Goal: Communication & Community: Share content

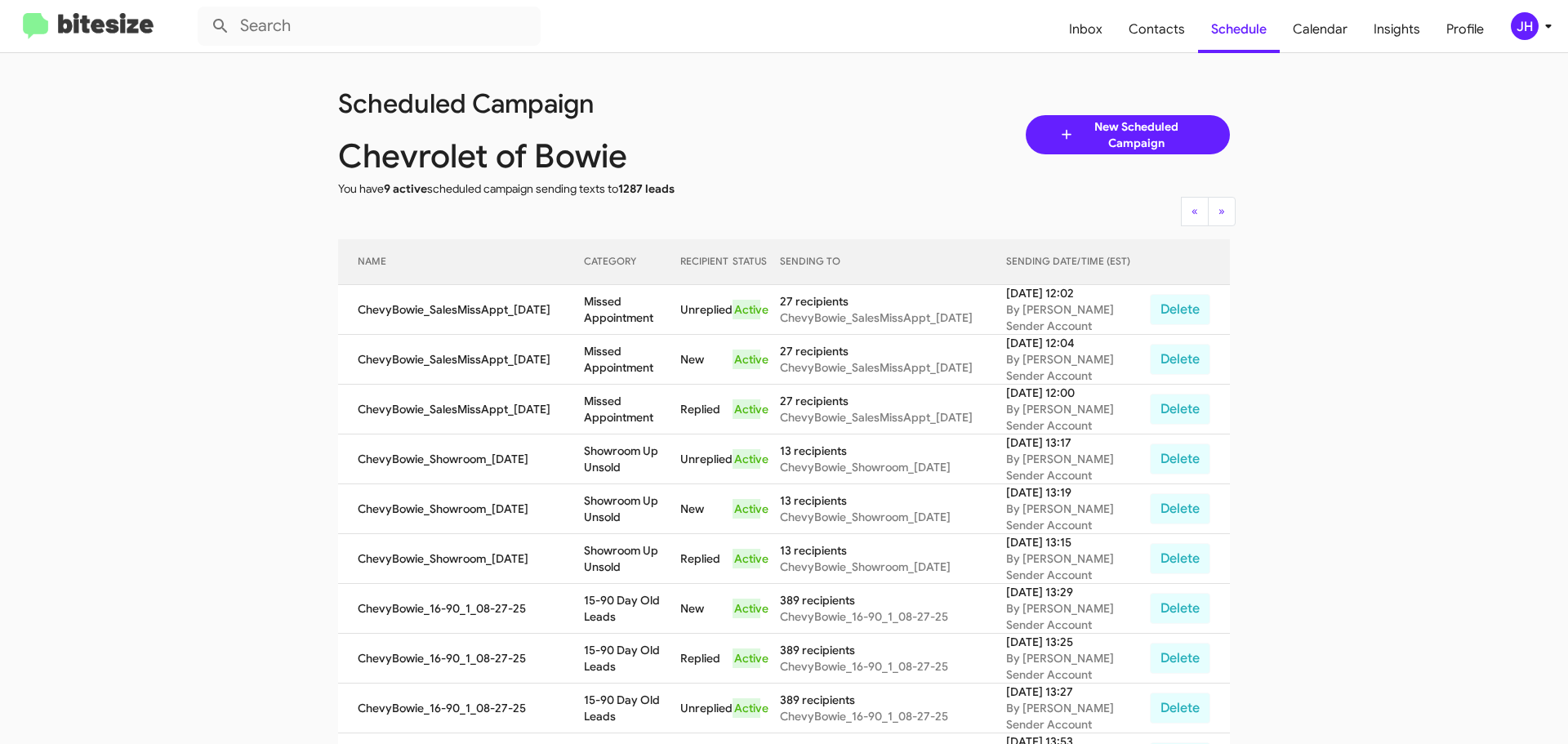
click at [1517, 29] on div "JH" at bounding box center [1525, 26] width 28 height 28
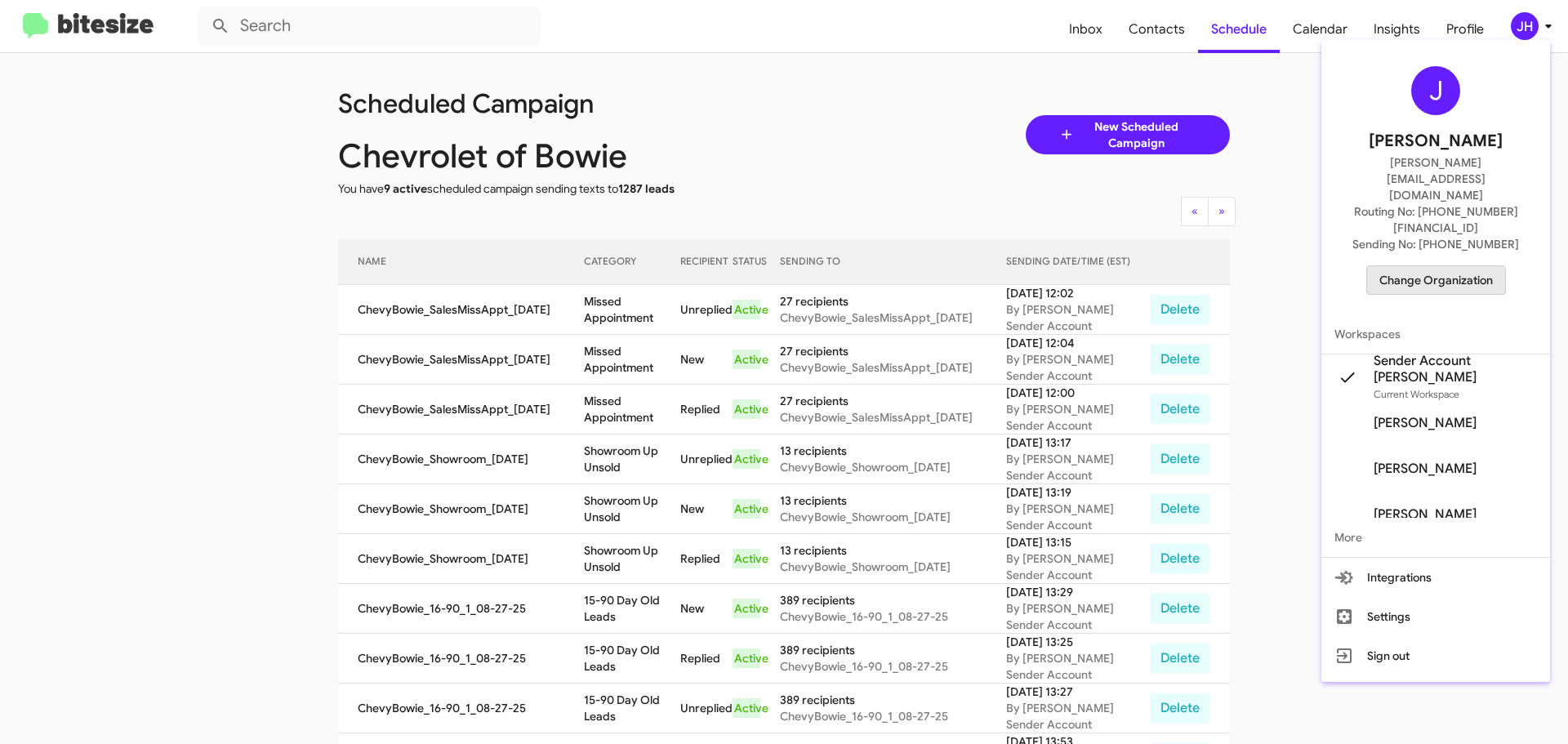
click at [1407, 266] on span "Change Organization" at bounding box center [1436, 280] width 114 height 28
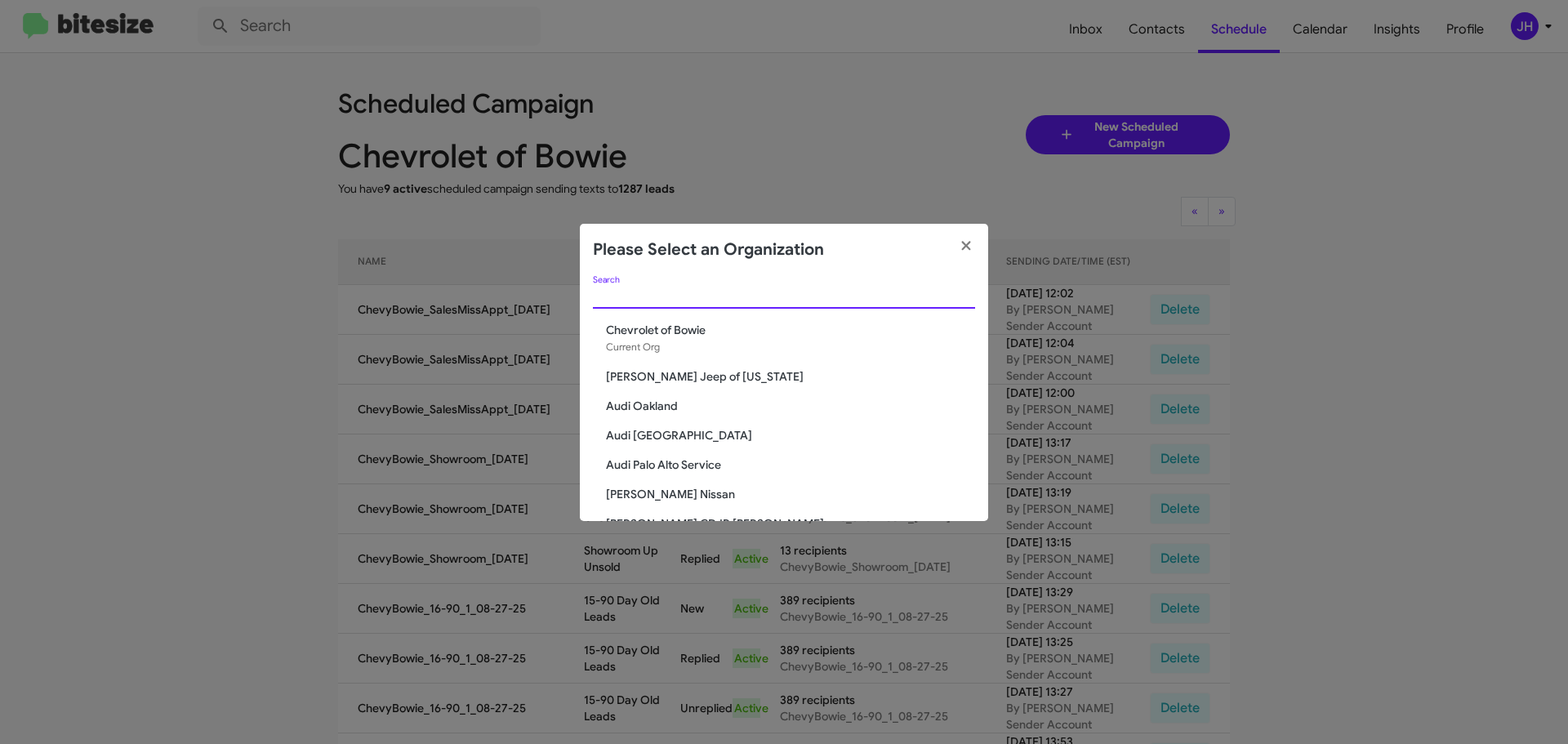
click at [596, 300] on input "Search" at bounding box center [784, 296] width 383 height 13
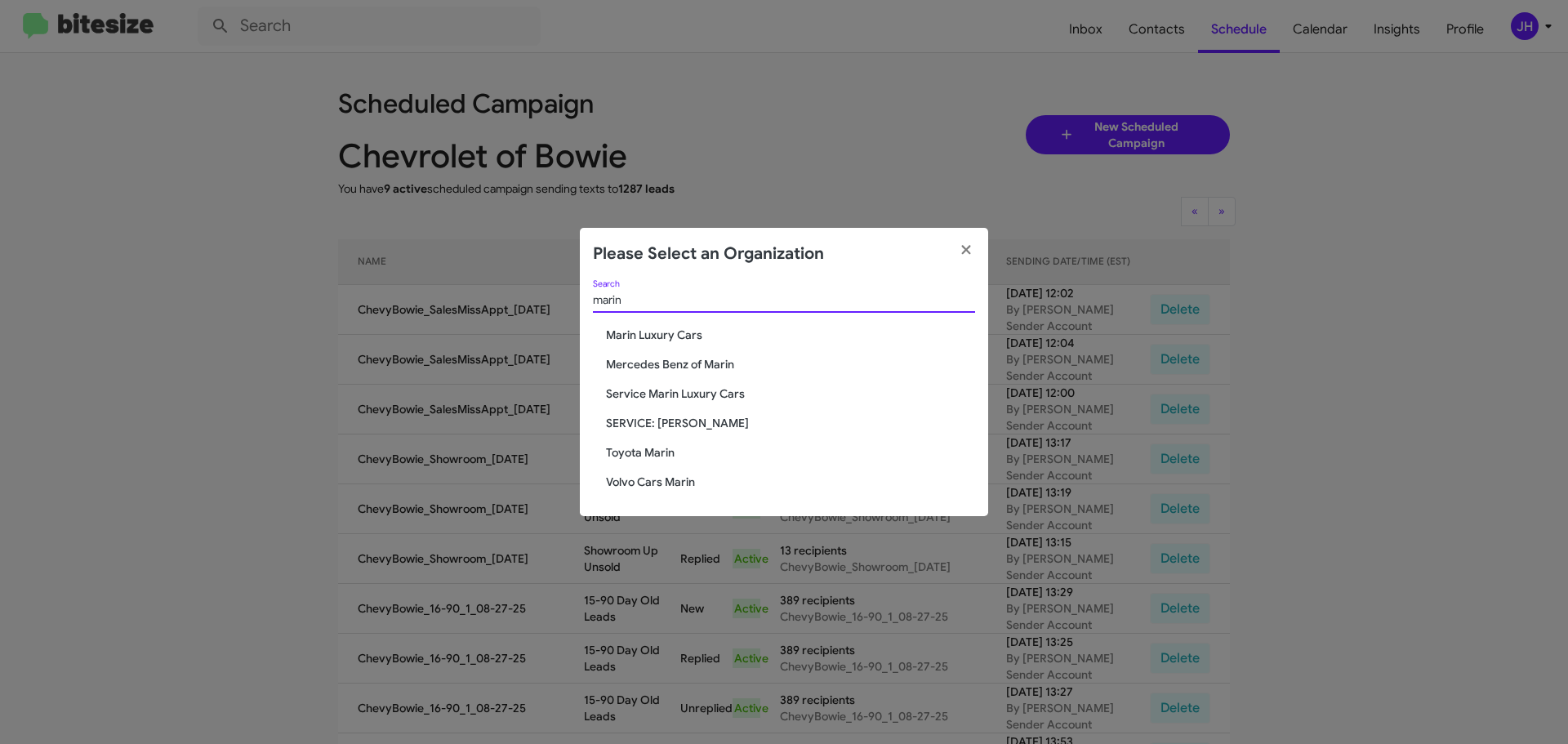
type input "marin"
click at [671, 395] on span "Service Marin Luxury Cars" at bounding box center [791, 393] width 370 height 17
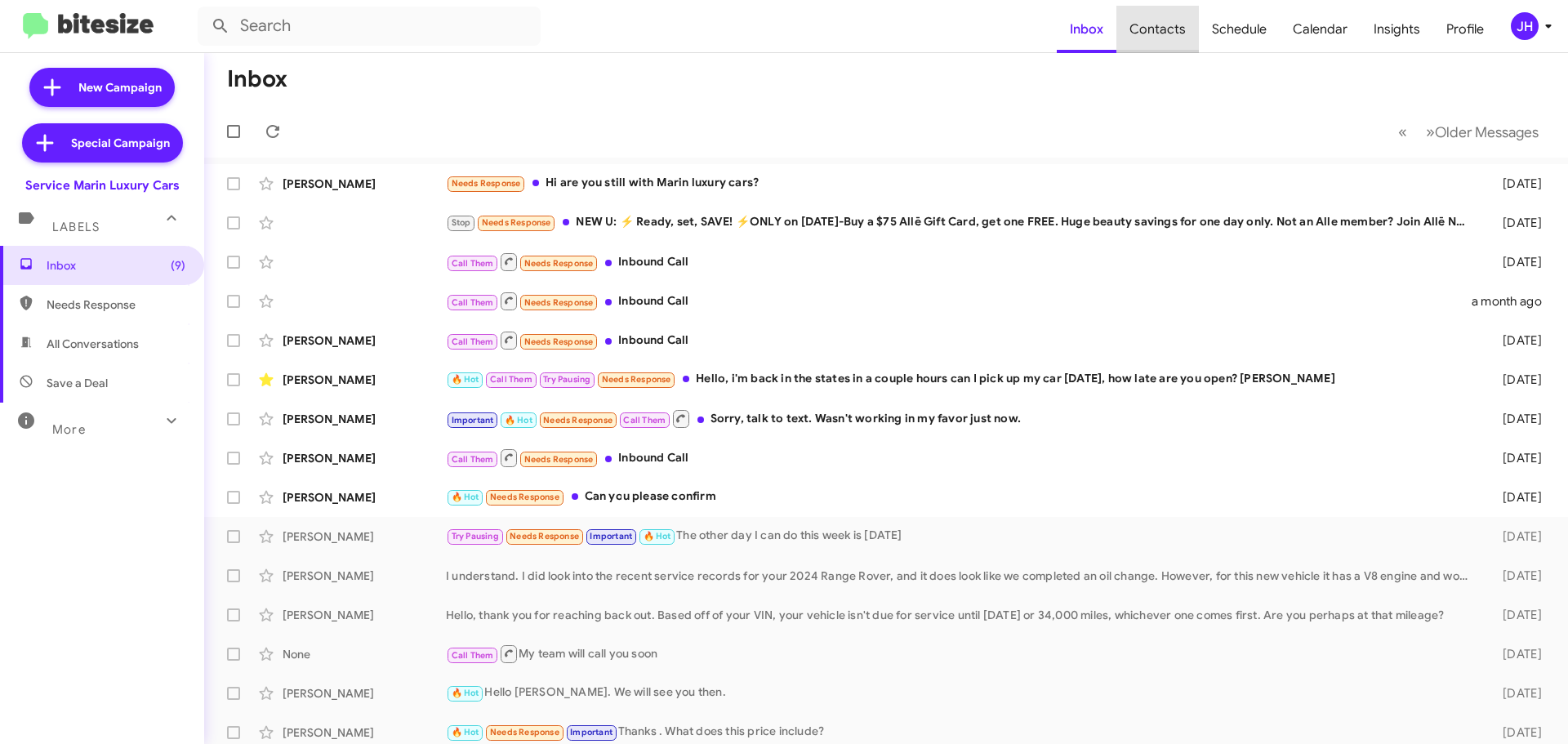
click at [1169, 30] on span "Contacts" at bounding box center [1157, 30] width 82 height 47
type input "in:groups"
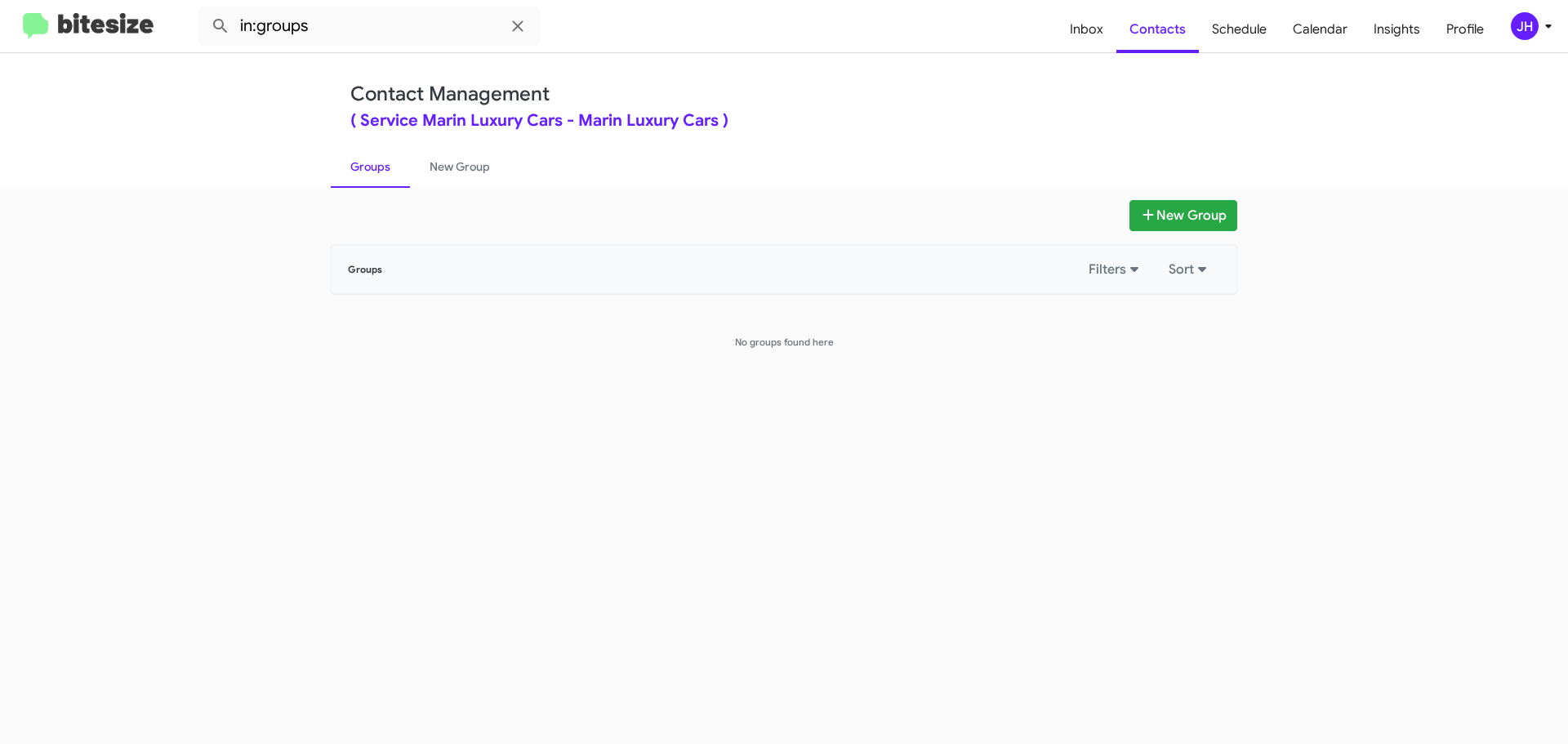
click at [1520, 24] on div "JH" at bounding box center [1525, 26] width 28 height 28
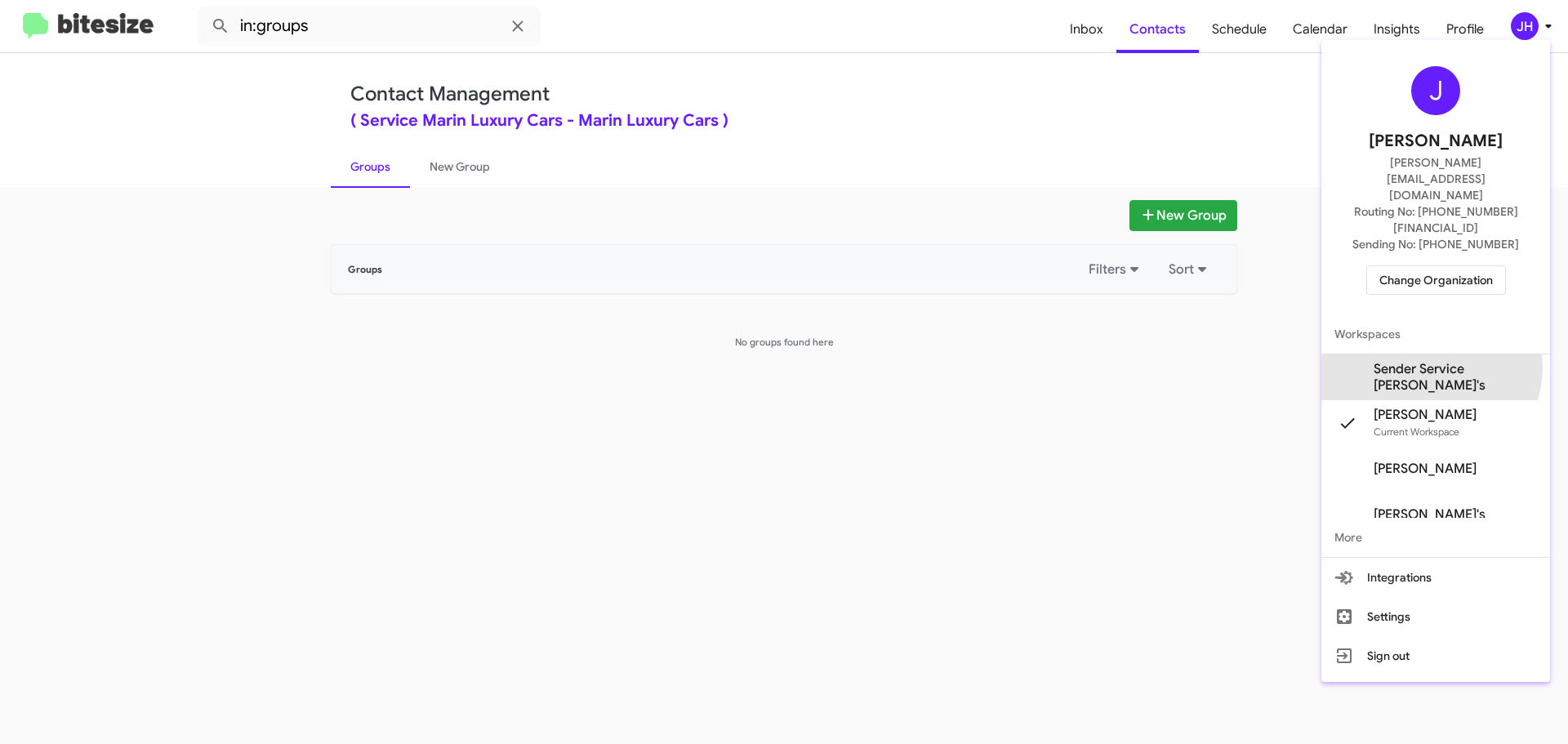
click at [1426, 361] on span "Sender Service [PERSON_NAME]'s" at bounding box center [1454, 376] width 163 height 32
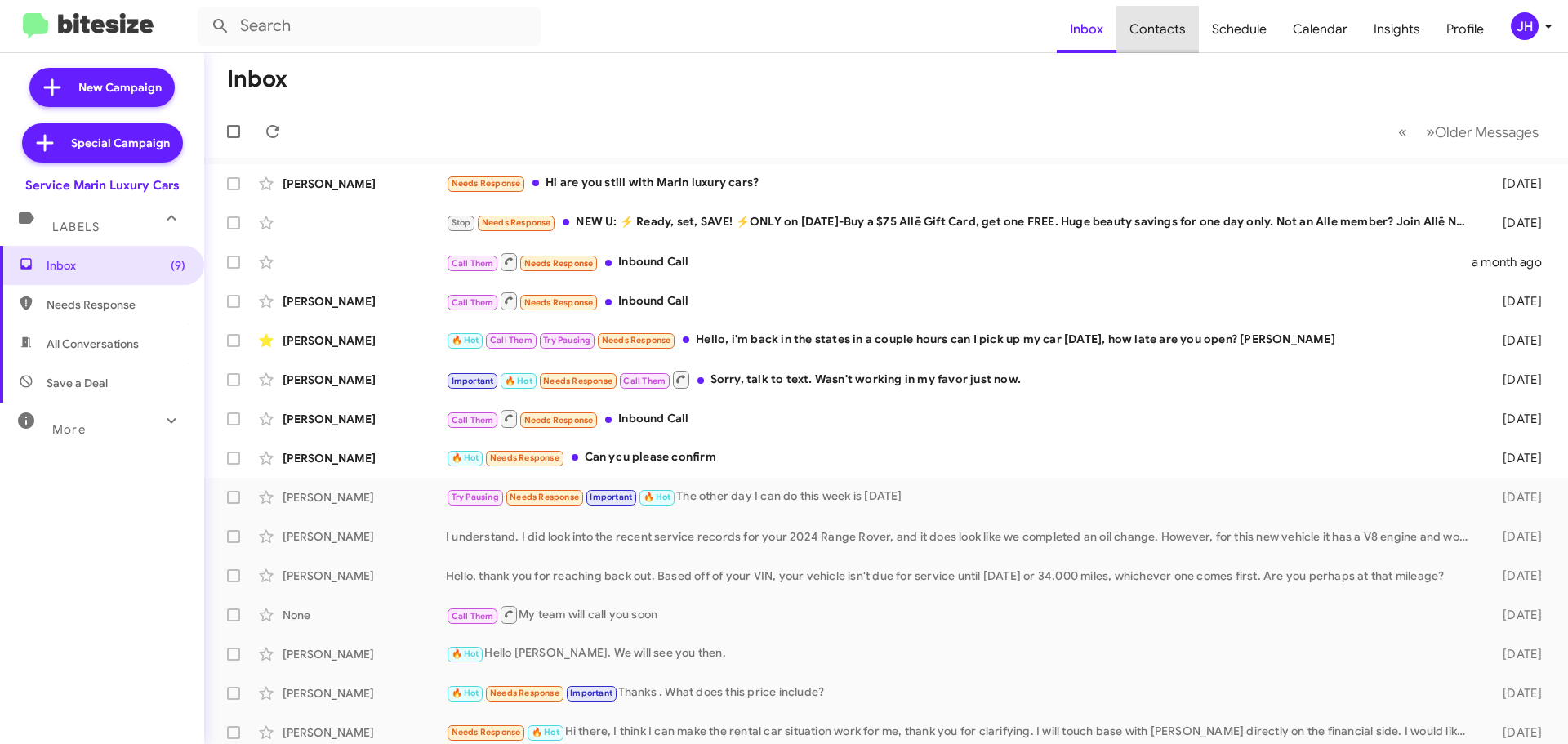
click at [1178, 38] on span "Contacts" at bounding box center [1157, 30] width 82 height 47
type input "in:groups"
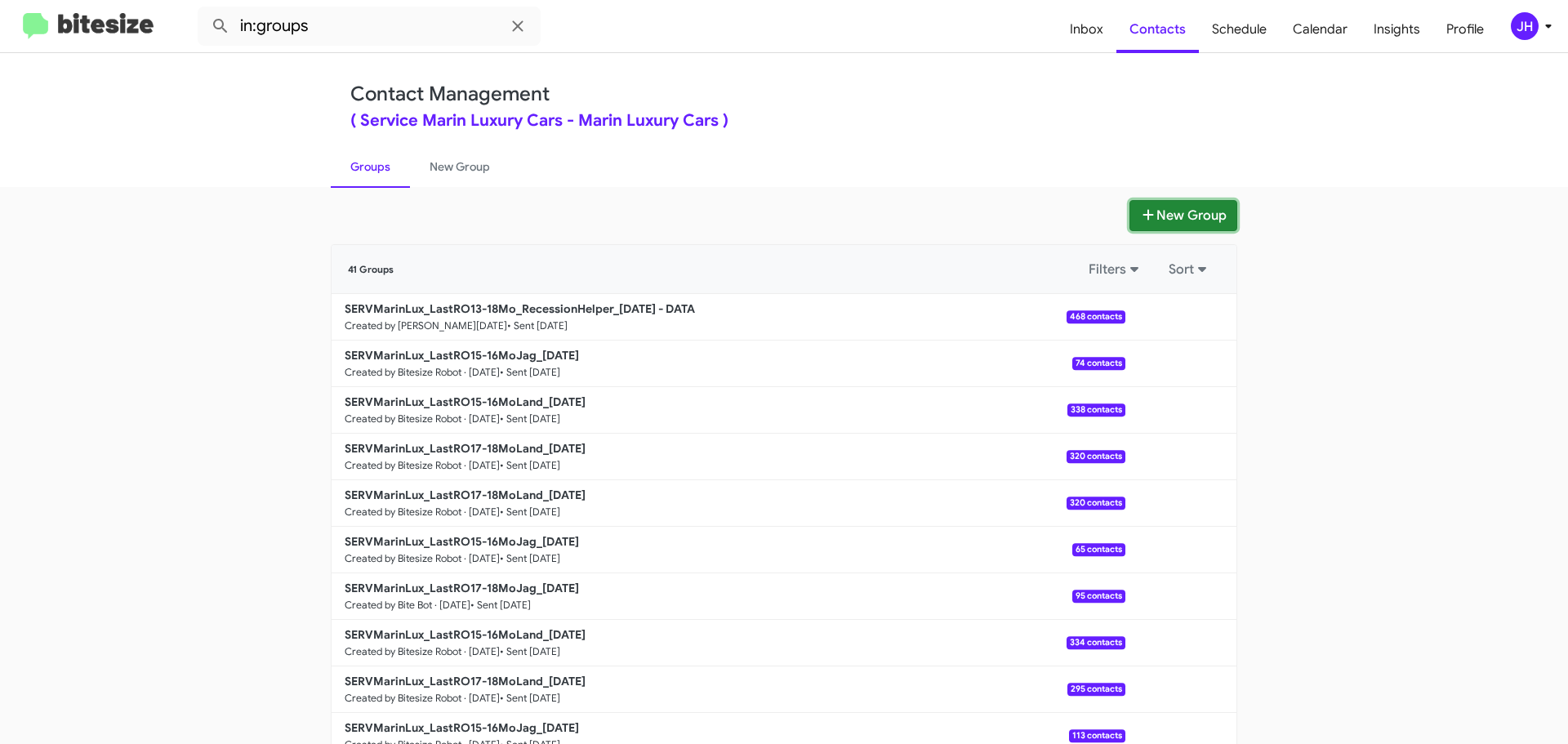
click at [1140, 212] on icon at bounding box center [1148, 214] width 17 height 13
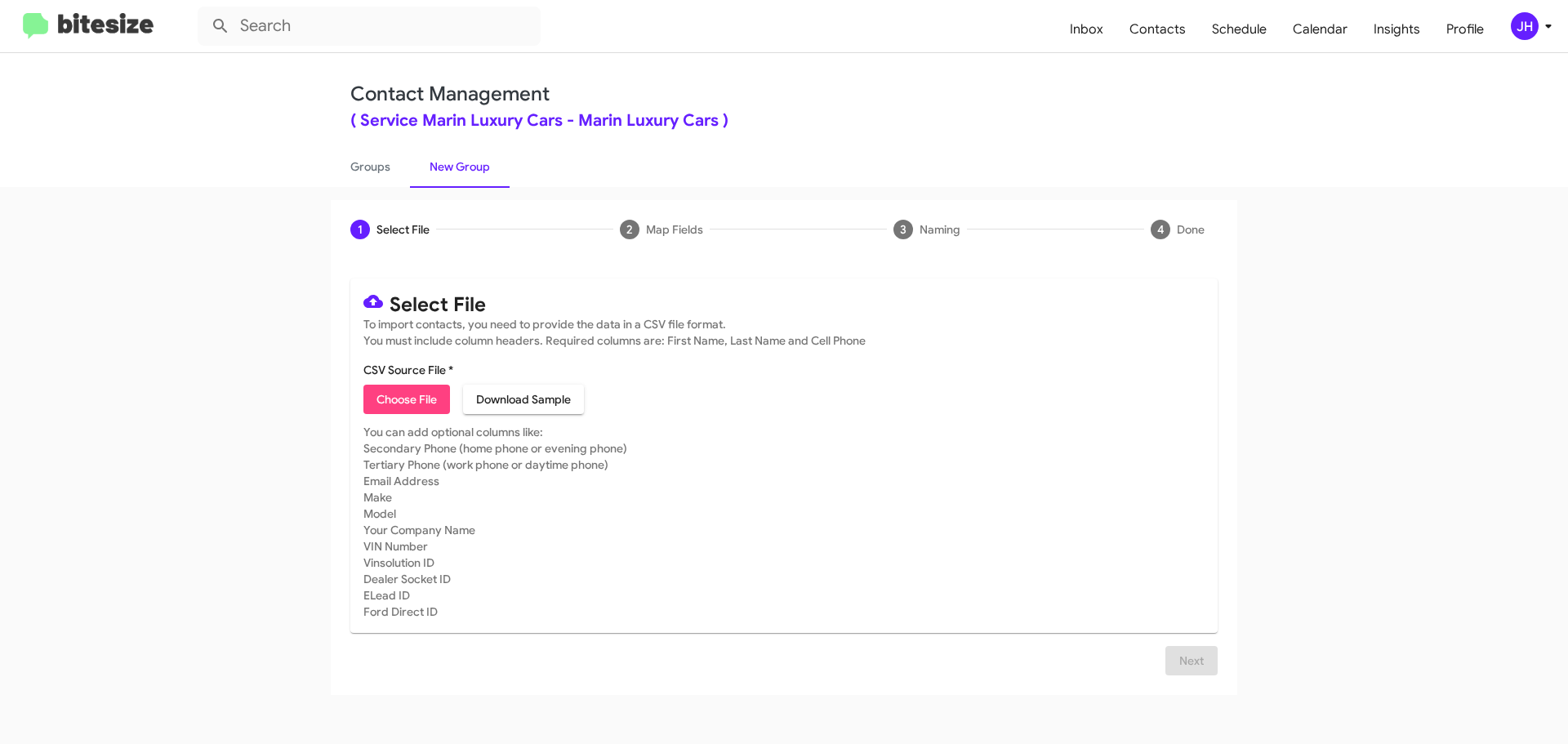
click at [404, 403] on span "Choose File" at bounding box center [406, 399] width 60 height 30
type input "SERVMarinLuxSpecial"
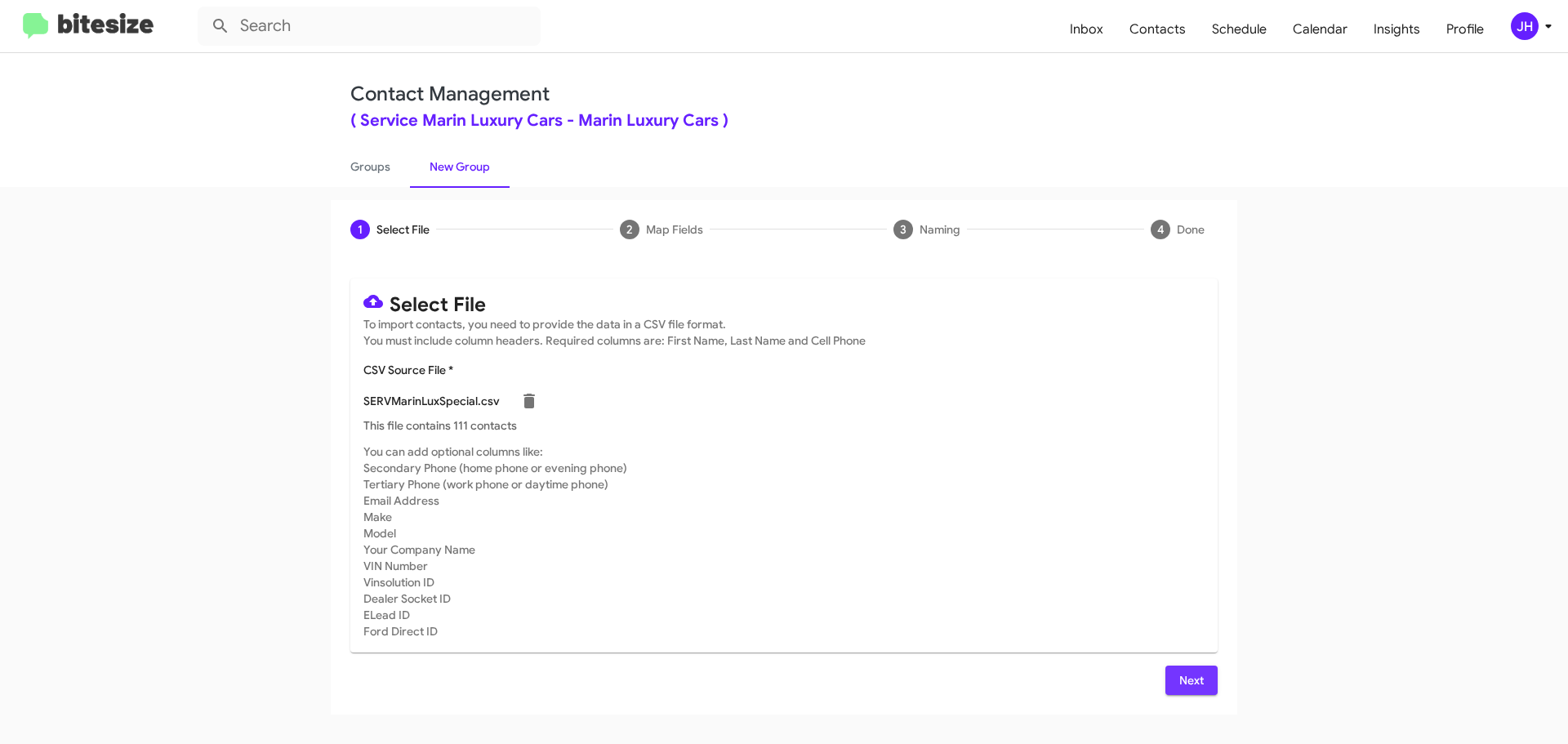
click at [1166, 679] on button "Next" at bounding box center [1192, 680] width 52 height 30
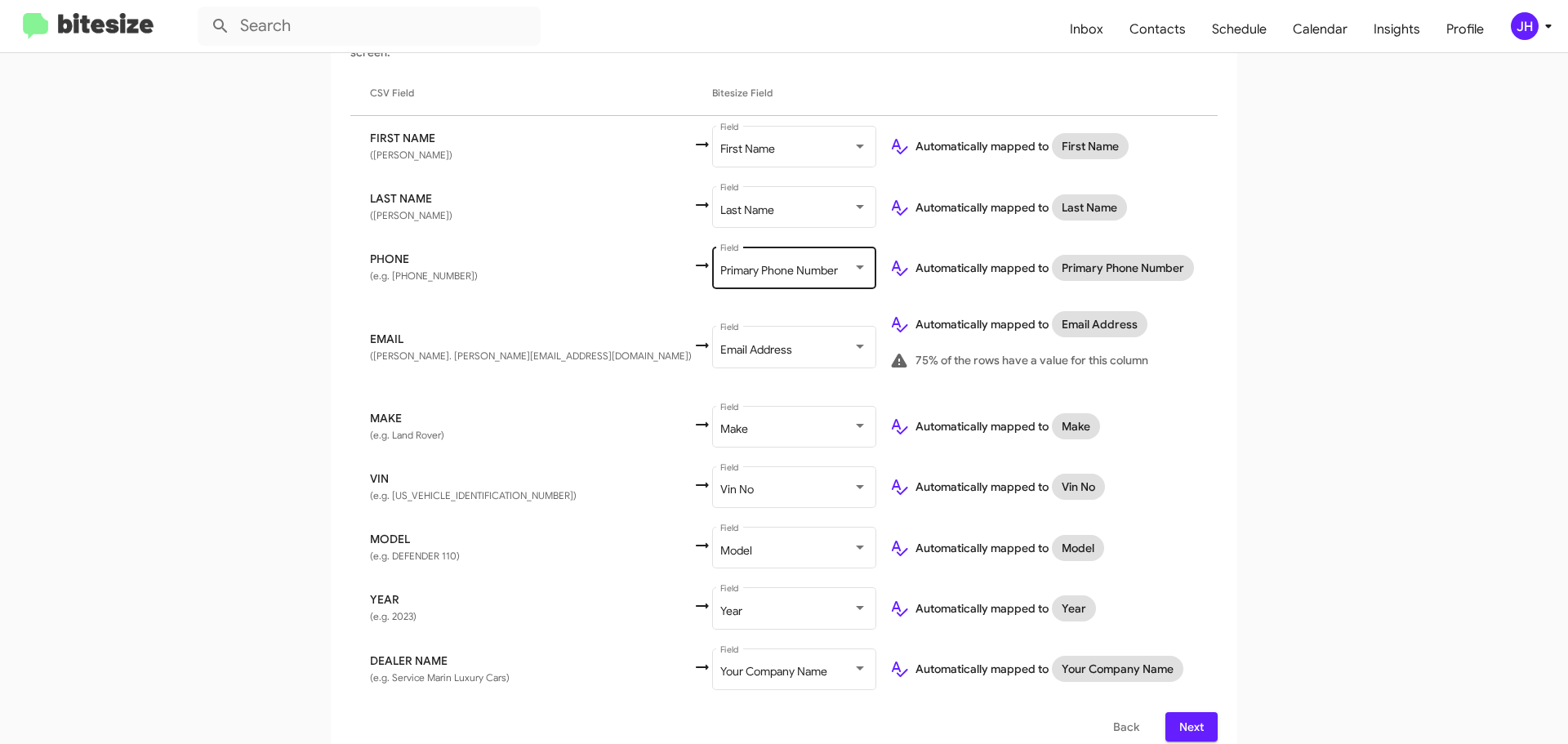
scroll to position [291, 0]
click at [1209, 711] on button "Next" at bounding box center [1192, 726] width 52 height 30
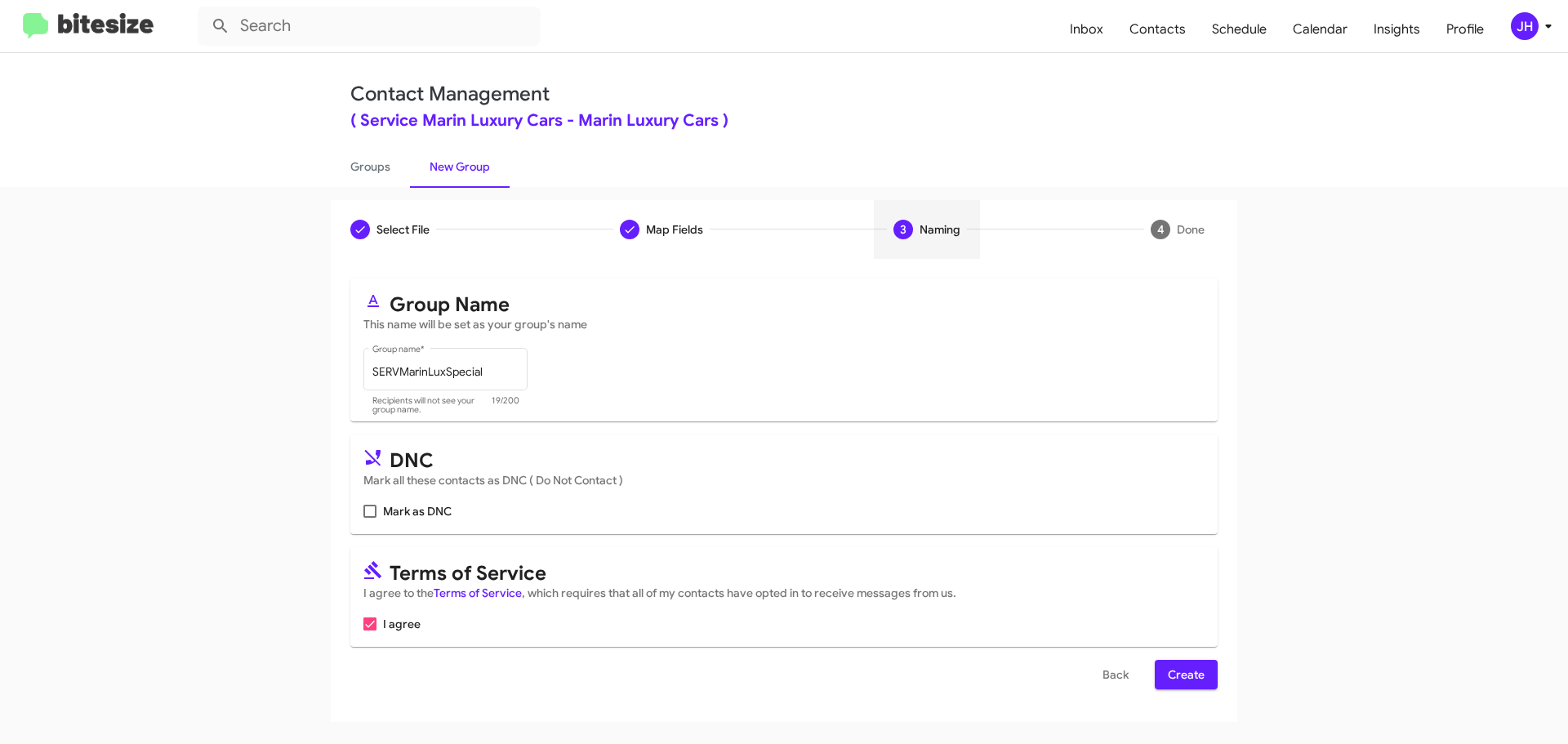
scroll to position [0, 0]
click at [1185, 665] on span "Create" at bounding box center [1186, 674] width 37 height 30
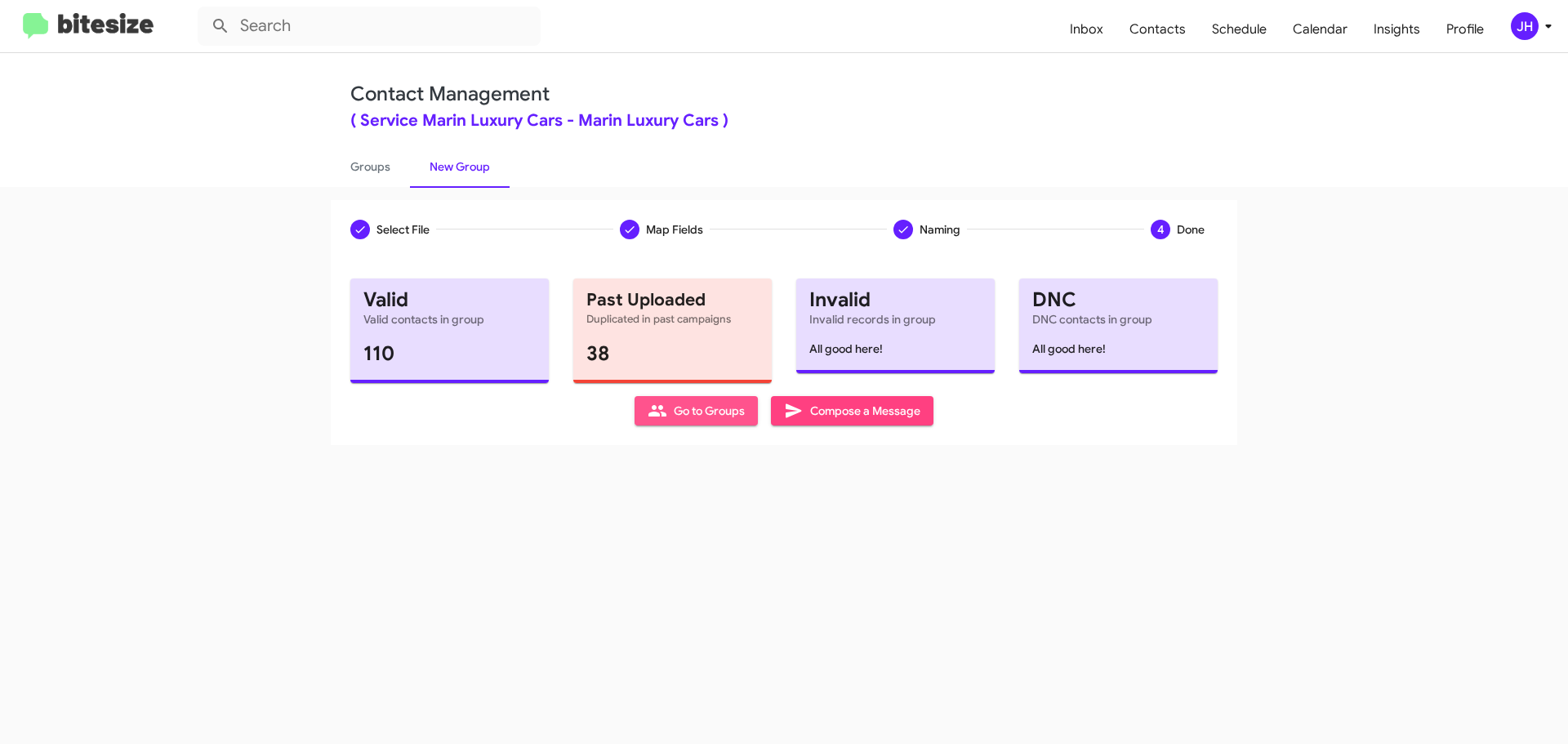
click at [730, 413] on span "Go to Groups" at bounding box center [695, 410] width 97 height 30
type input "in:groups"
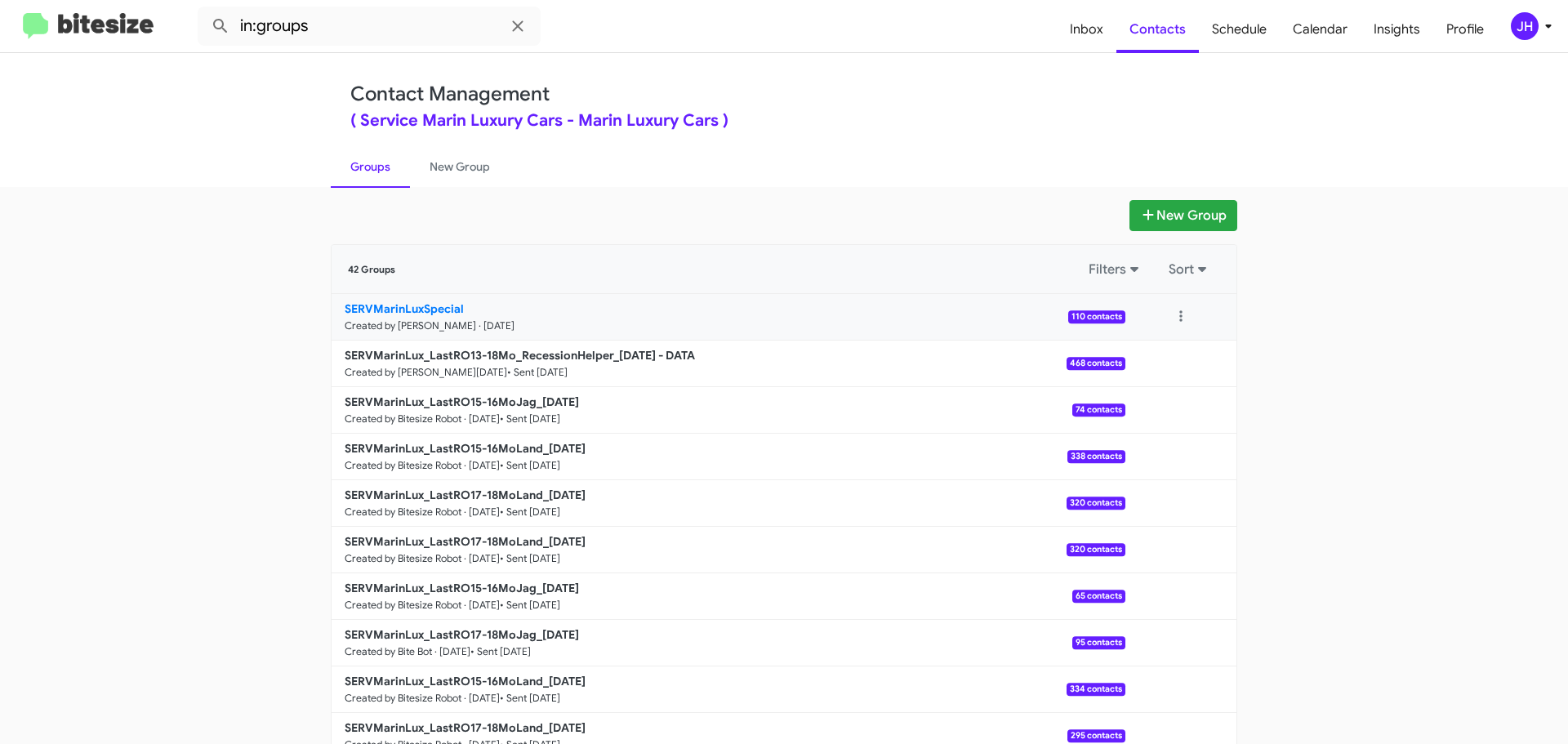
click at [730, 327] on link "SERVMarinLuxSpecial Created by Jacob Henry · Aug 27, 2025 110 contacts" at bounding box center [729, 317] width 794 height 46
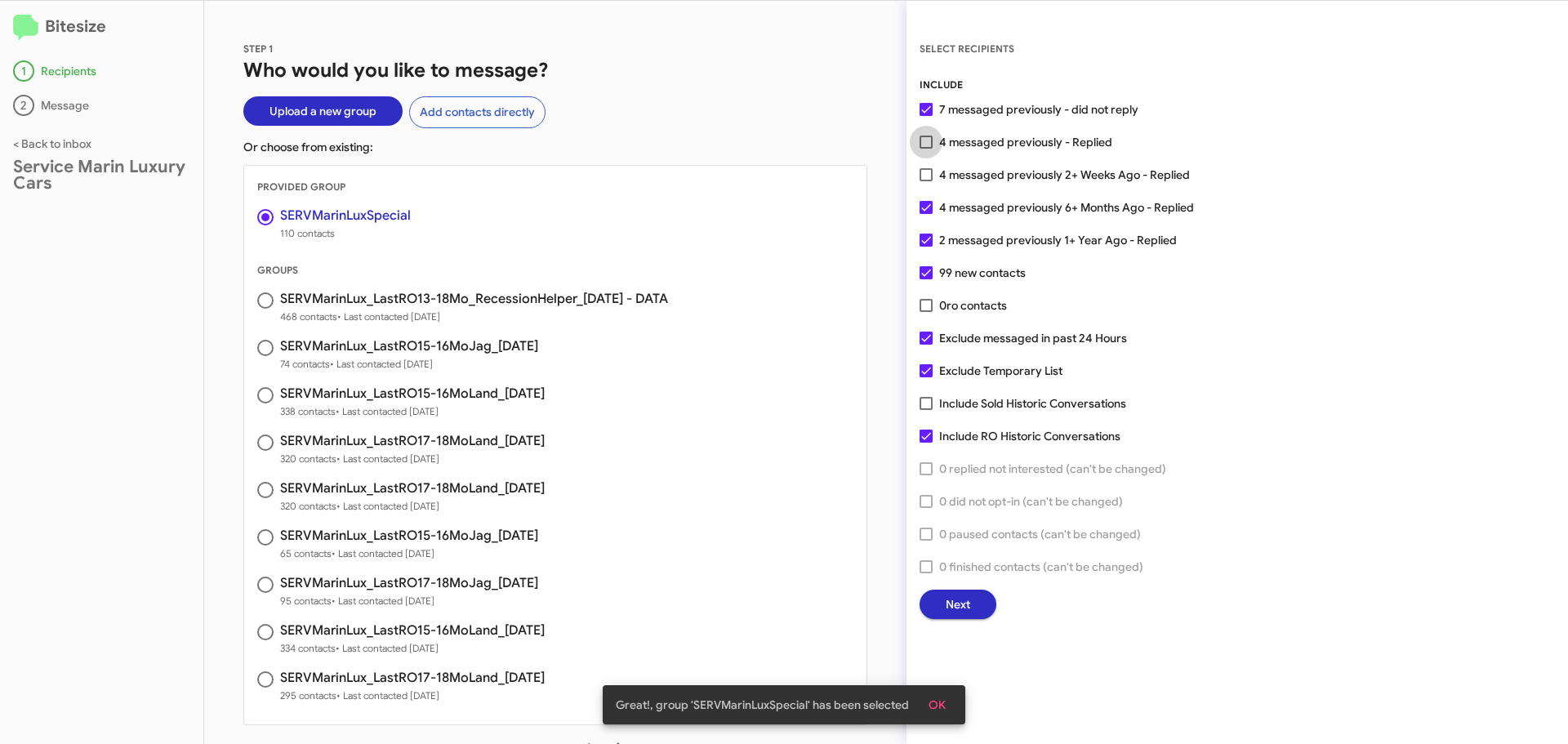
click at [925, 138] on span at bounding box center [926, 141] width 13 height 13
click at [925, 148] on input "4 messaged previously - Replied" at bounding box center [925, 148] width 1 height 1
checkbox input "true"
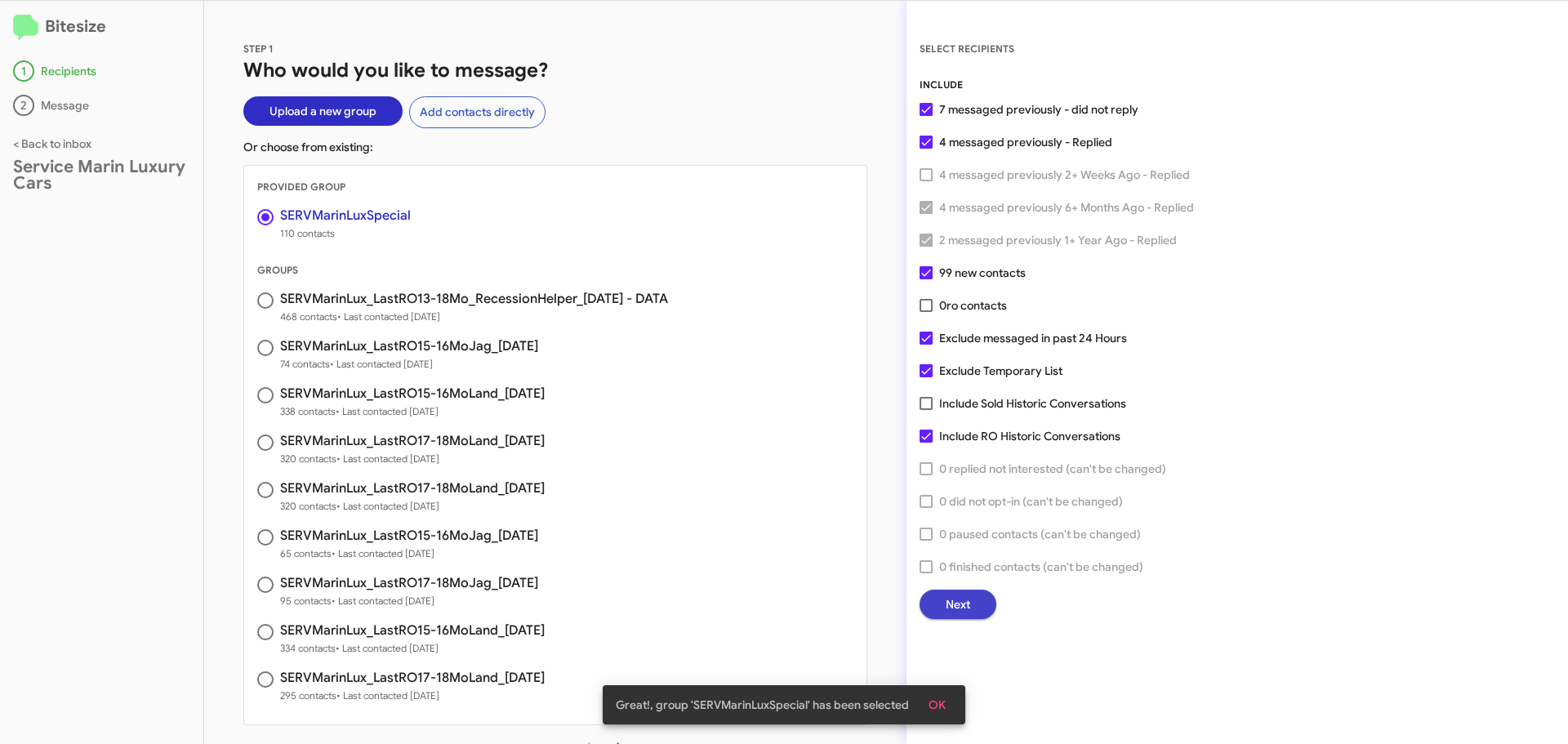
click at [960, 596] on span "Next" at bounding box center [958, 604] width 24 height 30
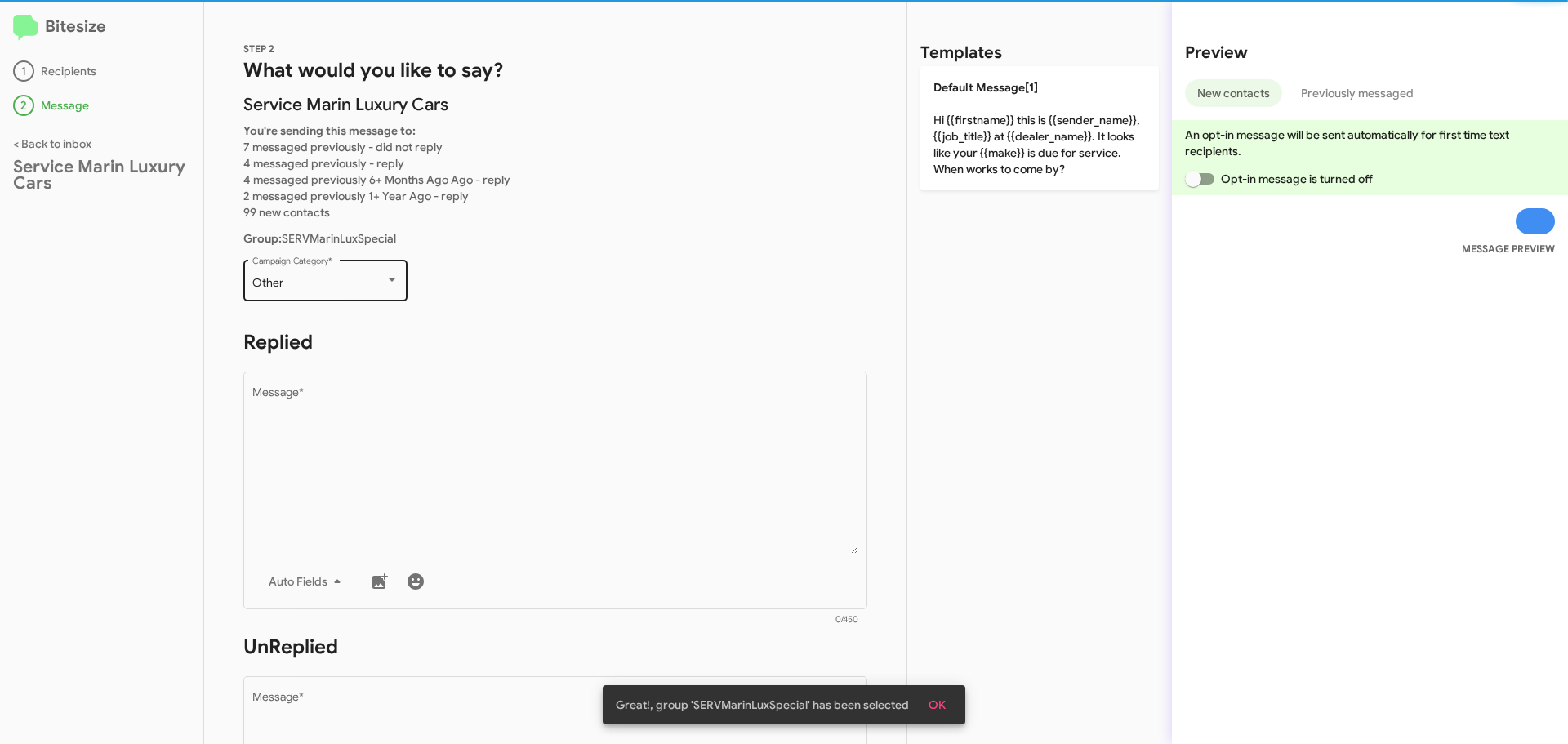
click at [342, 274] on div "Other Campaign Category *" at bounding box center [326, 279] width 147 height 45
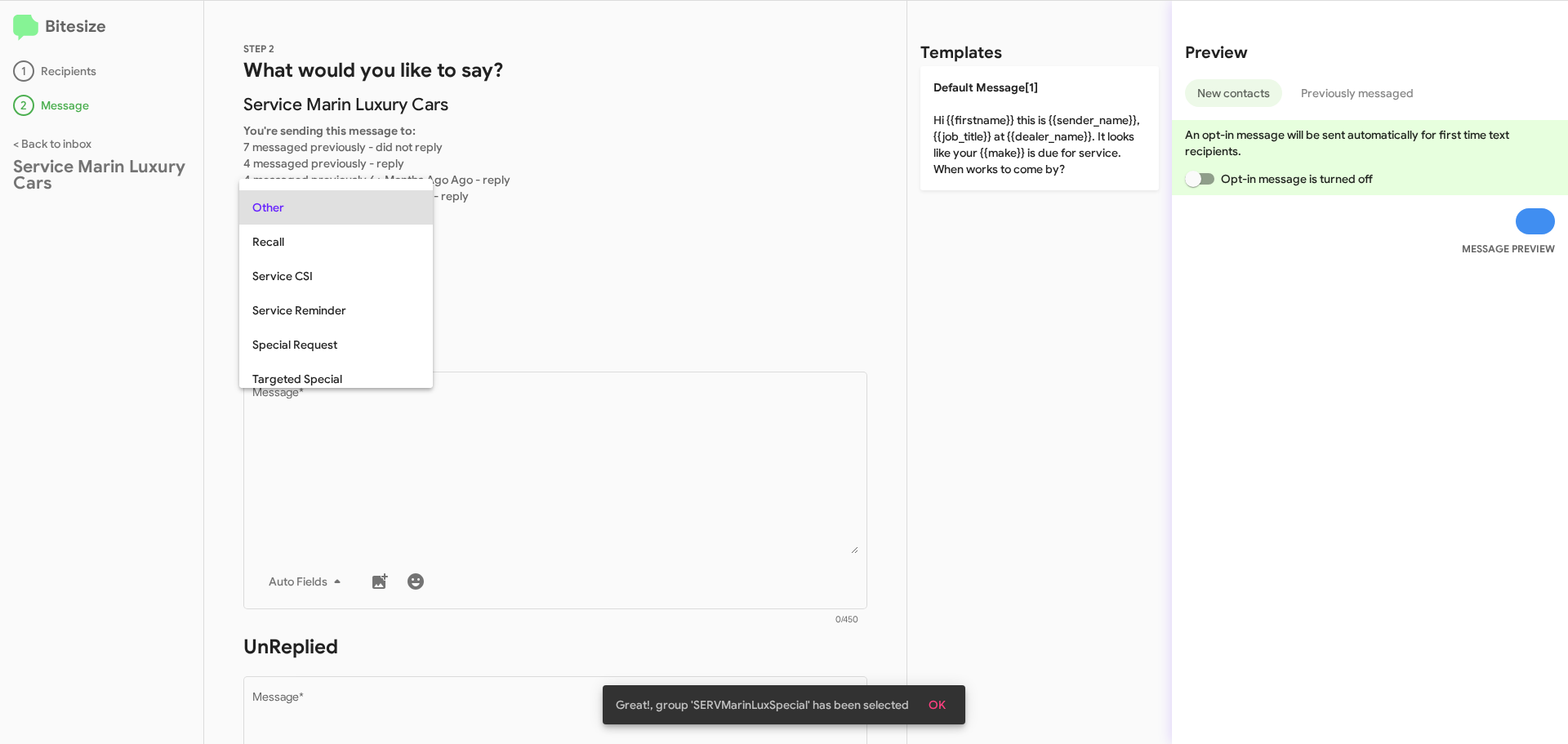
scroll to position [440, 0]
click at [326, 339] on span "Special Request" at bounding box center [336, 338] width 168 height 34
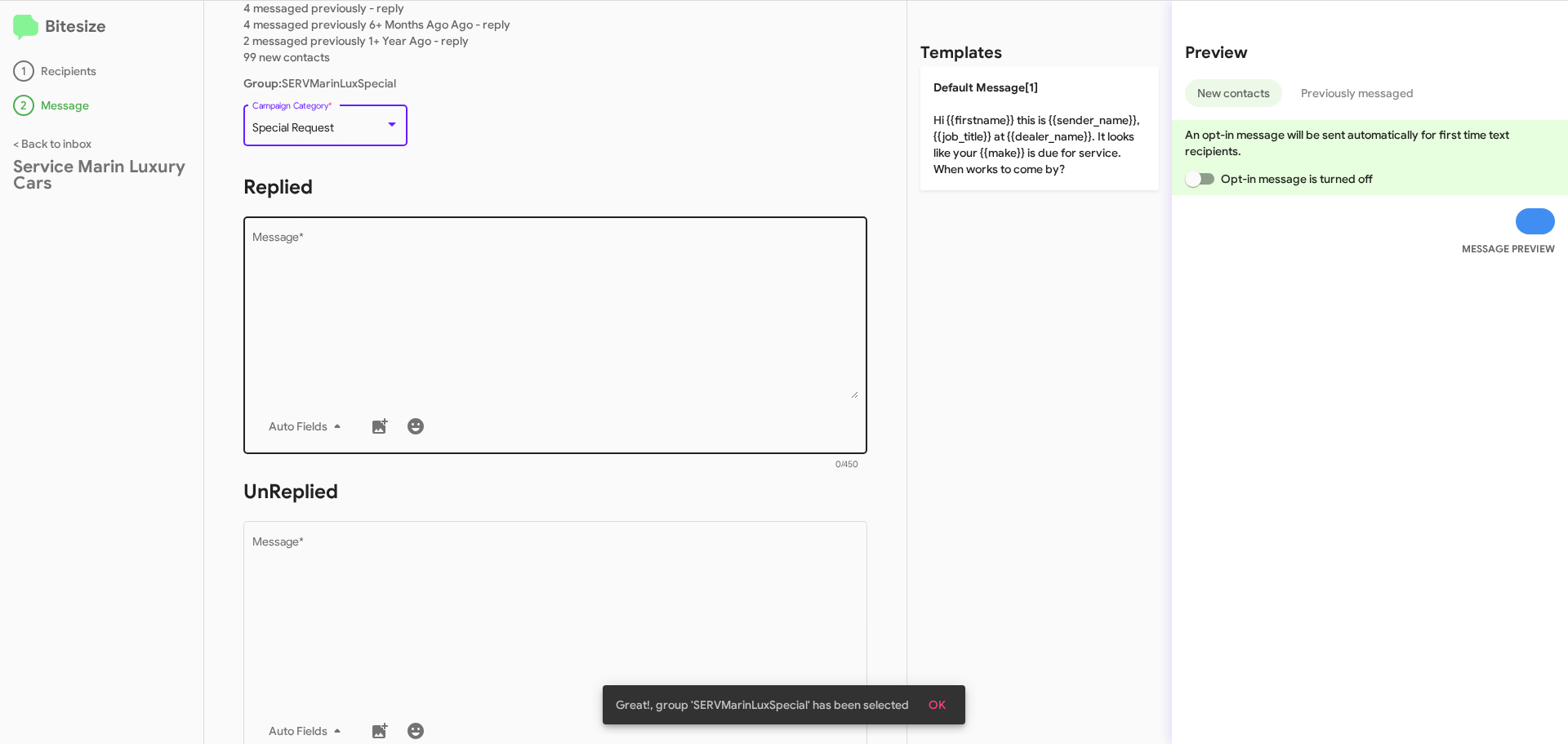
scroll to position [163, 0]
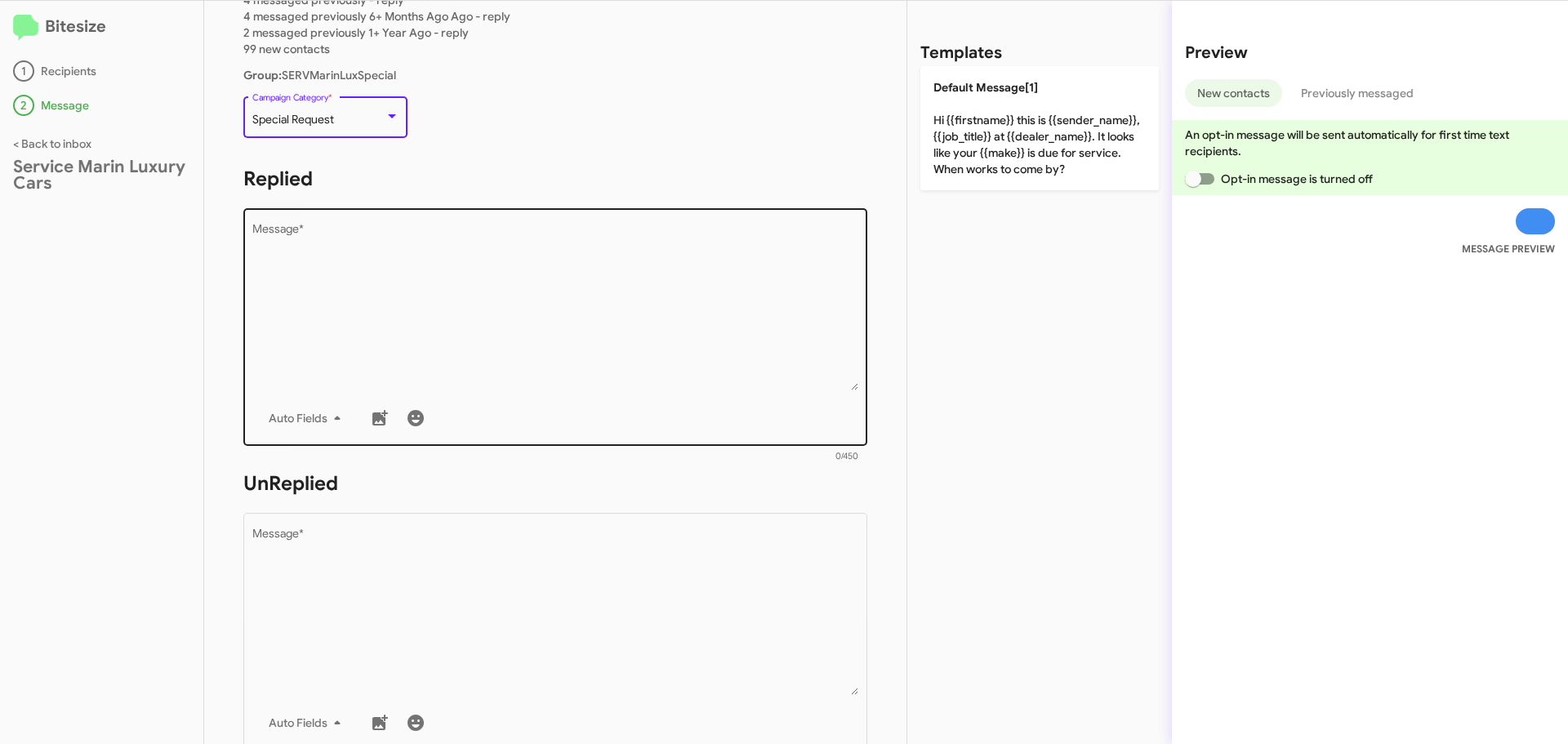
click at [434, 254] on textarea "Message *" at bounding box center [556, 307] width 607 height 167
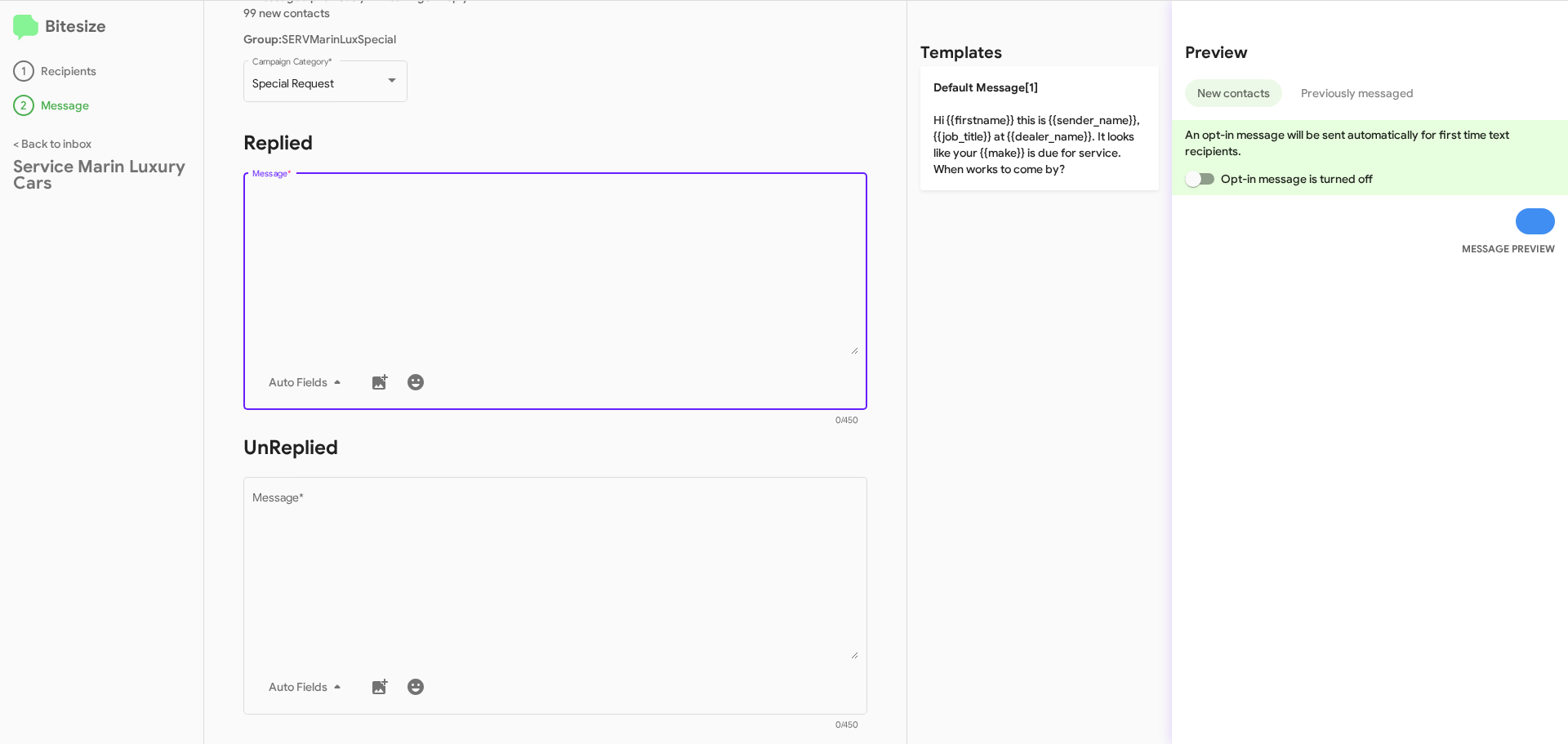
scroll to position [245, 0]
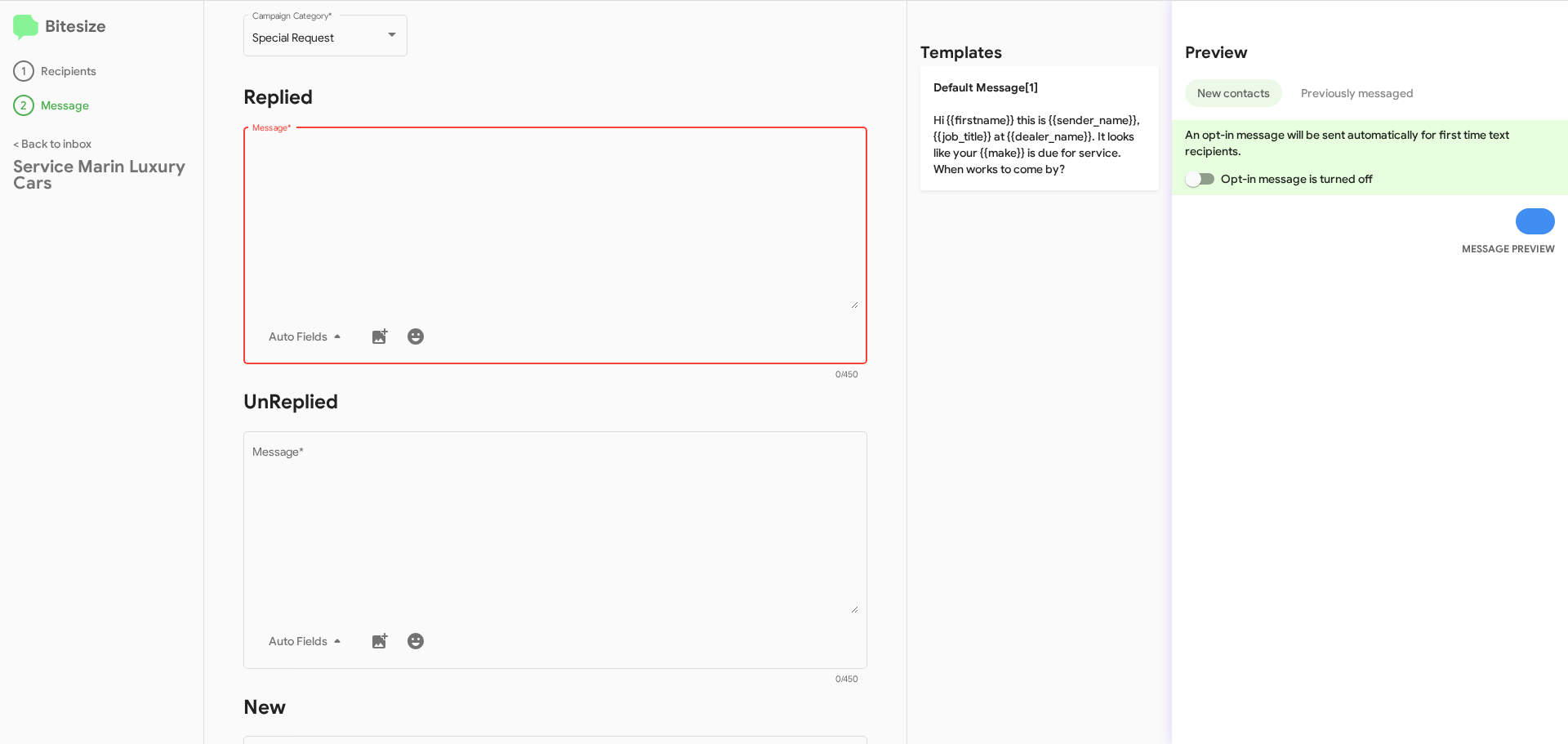
click at [428, 188] on textarea "Message *" at bounding box center [556, 225] width 607 height 167
paste textarea "Hi {{firstname}} it's {{sender_name}} at {{dealer_name}}. Join us for our Servi…"
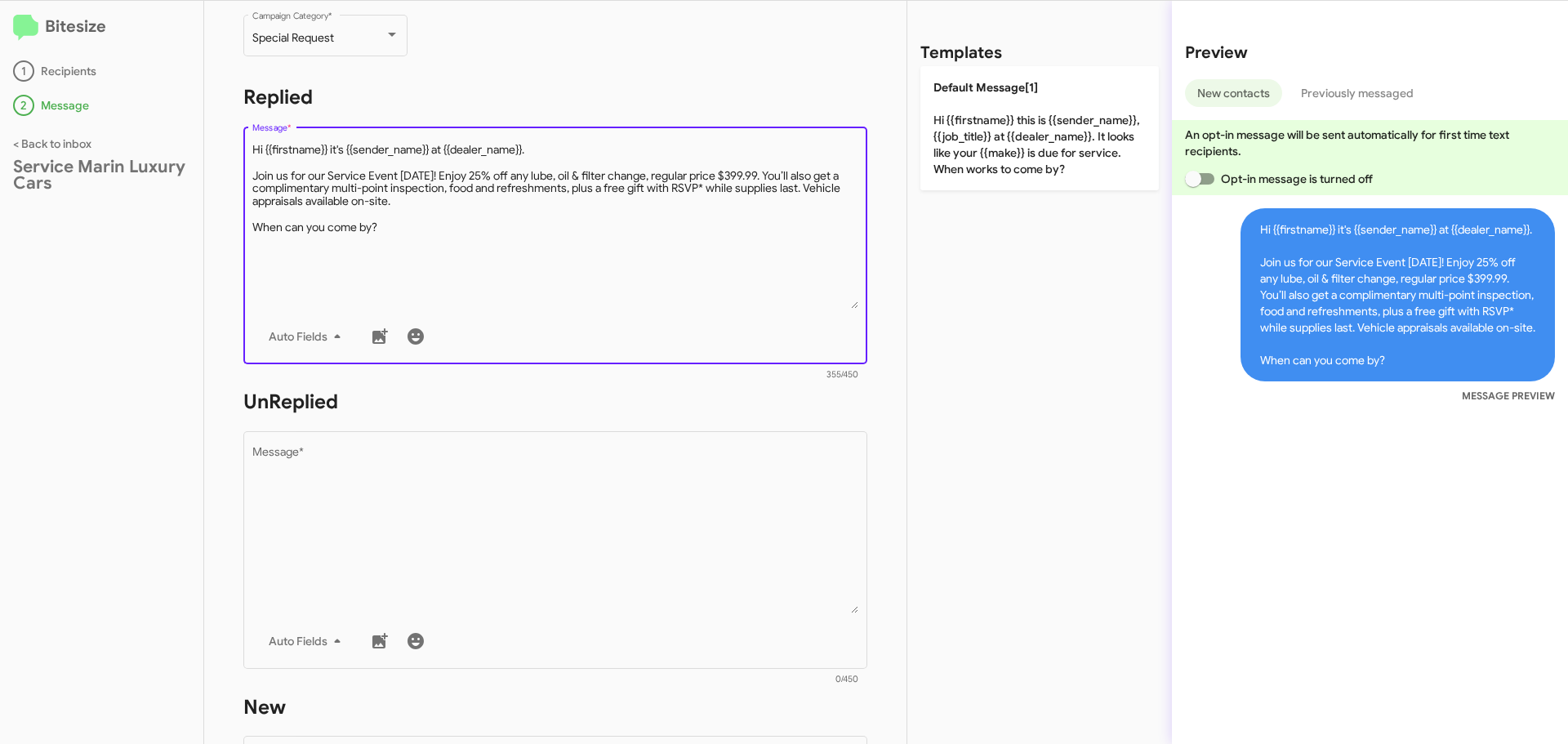
type textarea "Hi {{firstname}} it's {{sender_name}} at {{dealer_name}}. Join us for our Servi…"
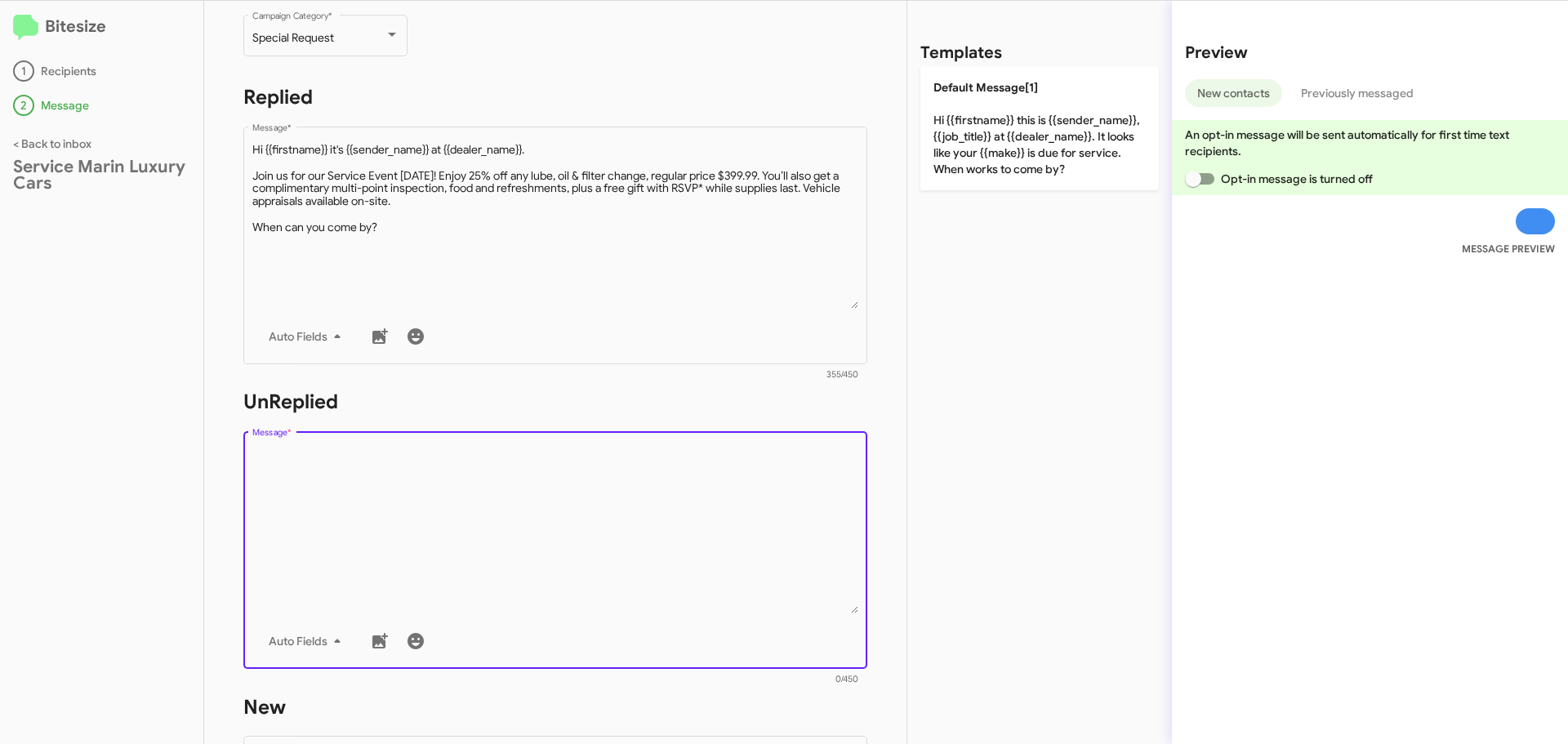
click at [288, 509] on textarea "Message *" at bounding box center [556, 529] width 607 height 167
paste textarea "Hi {{firstname}} it's {{sender_name}}, {{job_title}} at {{dealer_name}}. Join u…"
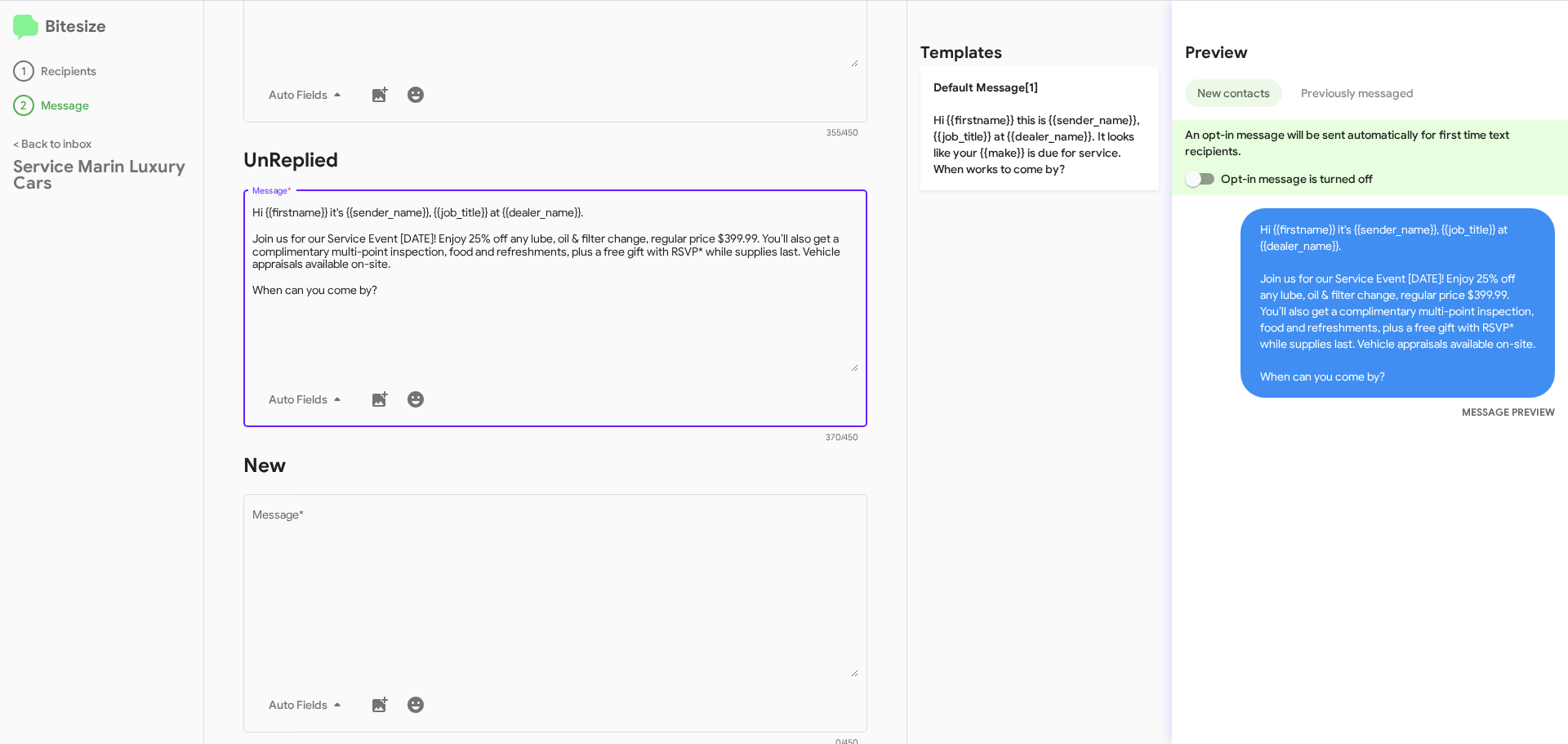
scroll to position [490, 0]
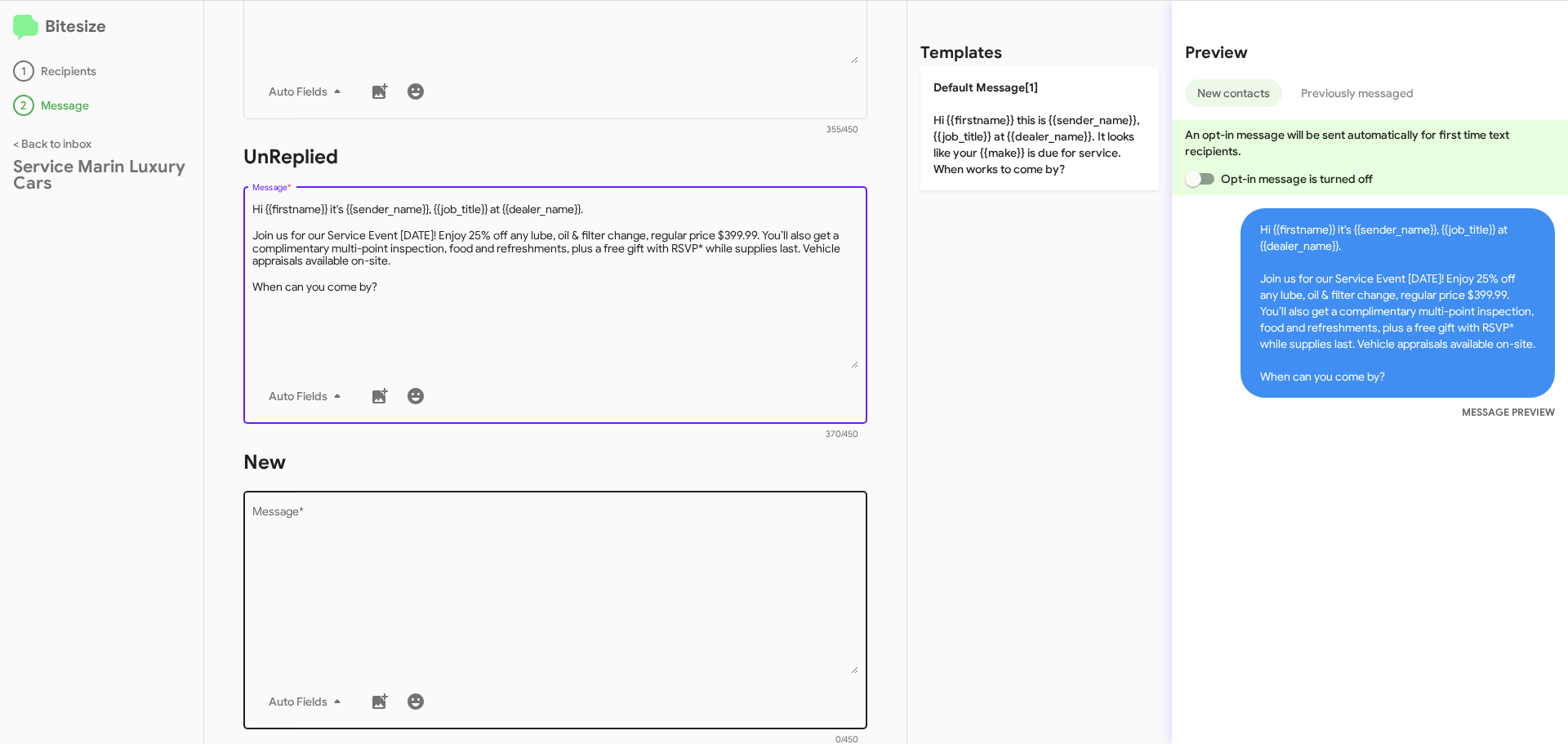
type textarea "Hi {{firstname}} it's {{sender_name}}, {{job_title}} at {{dealer_name}}. Join u…"
click at [358, 542] on textarea "Message *" at bounding box center [556, 590] width 607 height 167
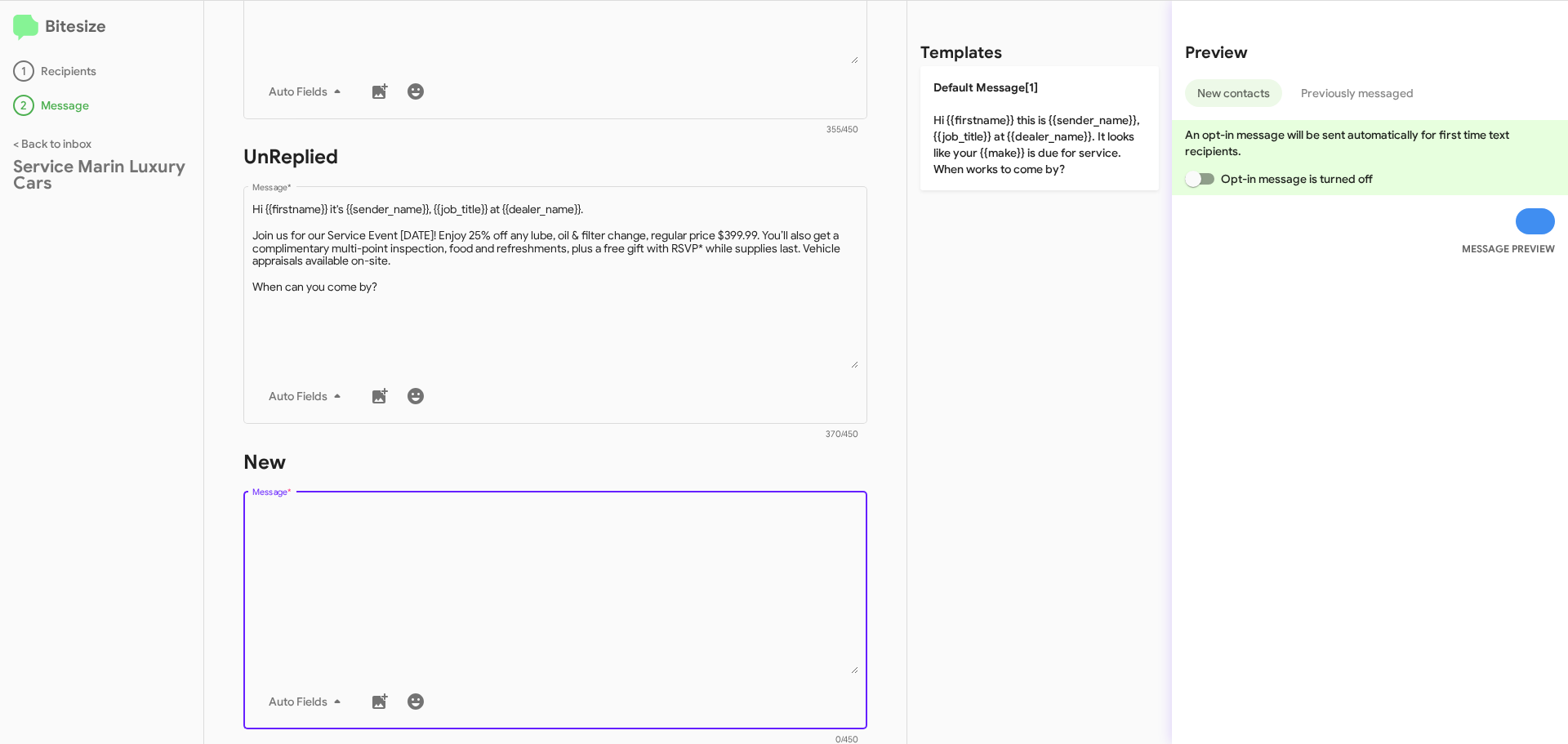
paste textarea "Hi {{firstname}} it's {{sender_name}}, {{job_title}} at {{dealer_name}}. Join u…"
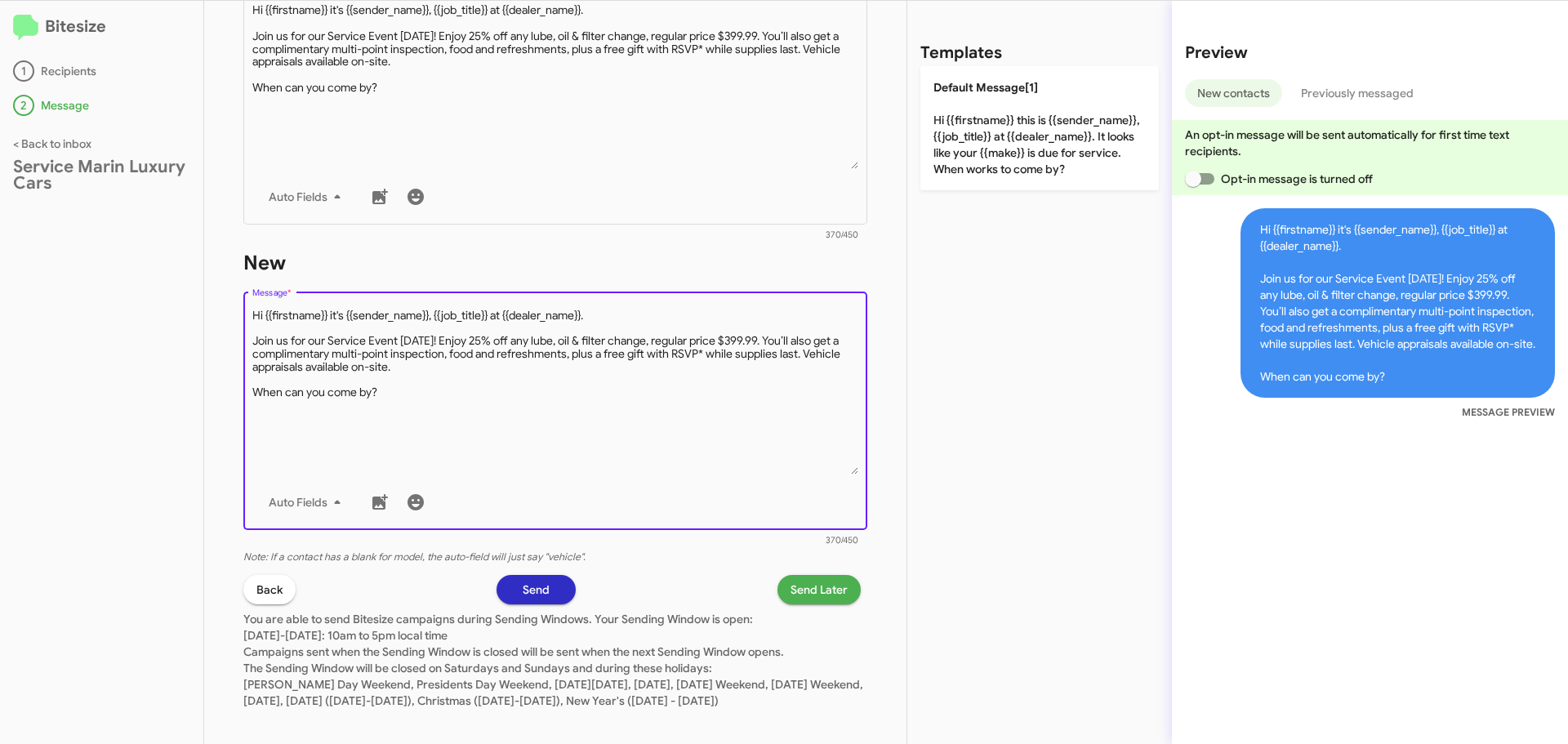
scroll to position [720, 0]
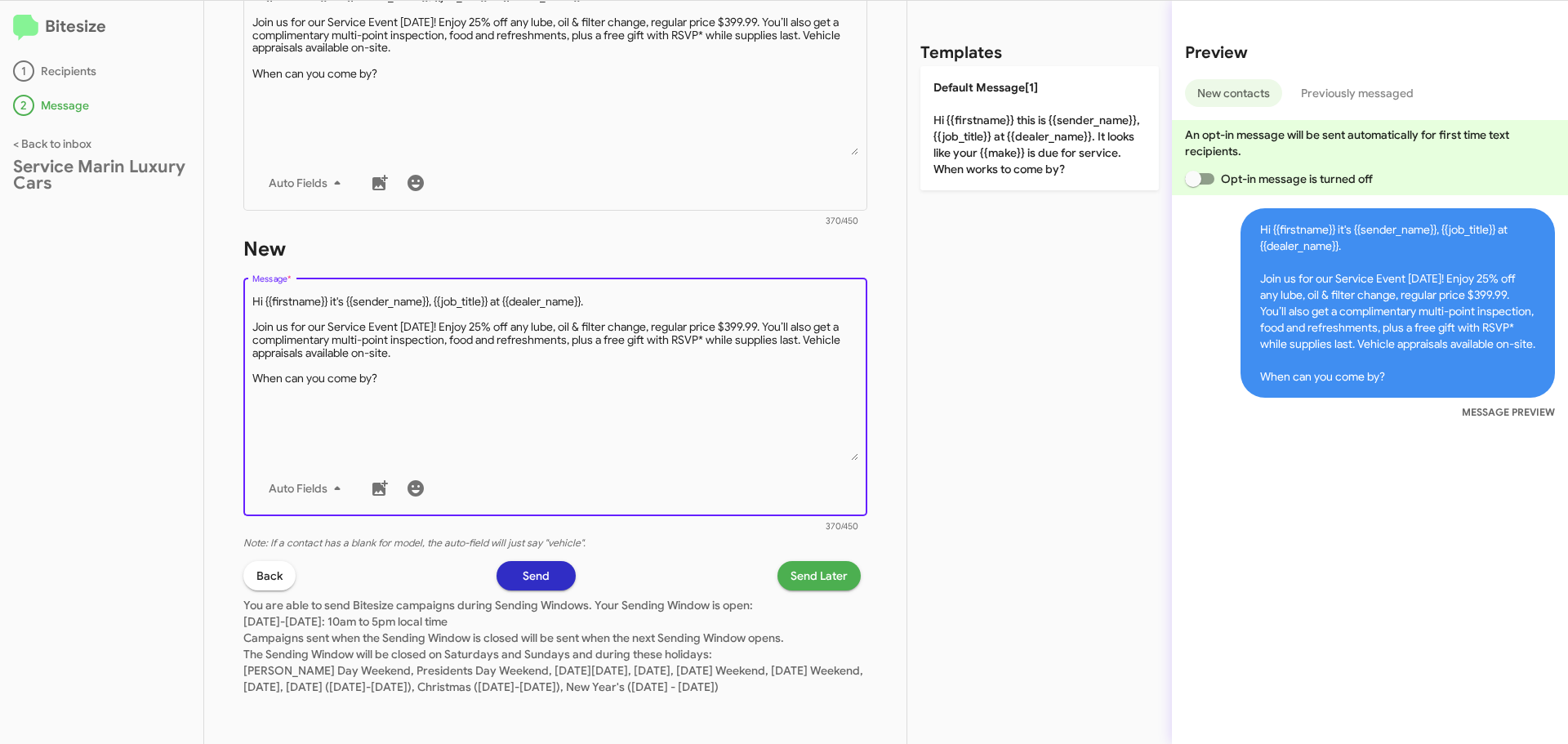
type textarea "Hi {{firstname}} it's {{sender_name}}, {{job_title}} at {{dealer_name}}. Join u…"
click at [791, 561] on span "Send Later" at bounding box center [819, 575] width 57 height 30
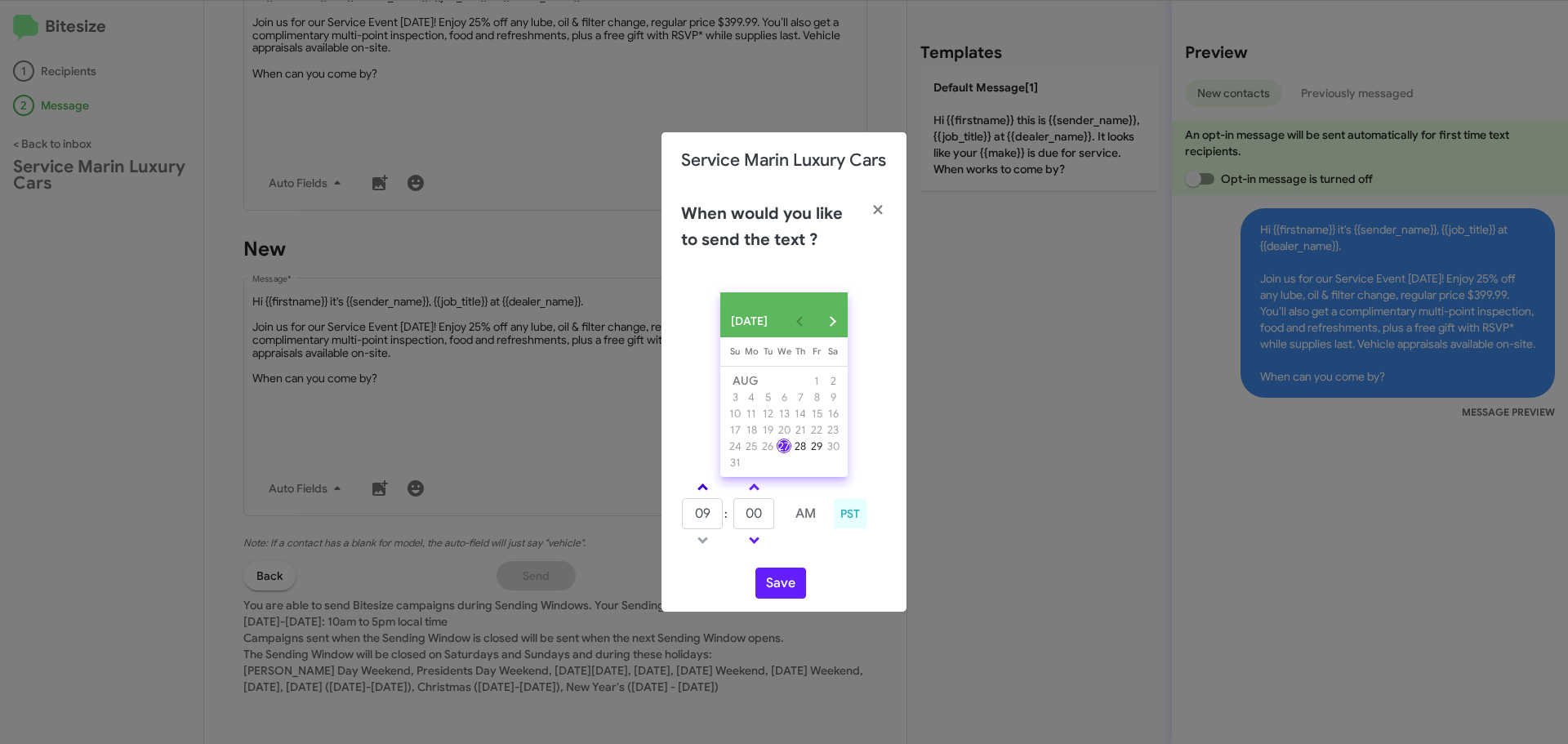
click at [699, 494] on span at bounding box center [702, 488] width 10 height 10
type input "10"
click at [798, 596] on button "Save" at bounding box center [781, 583] width 51 height 31
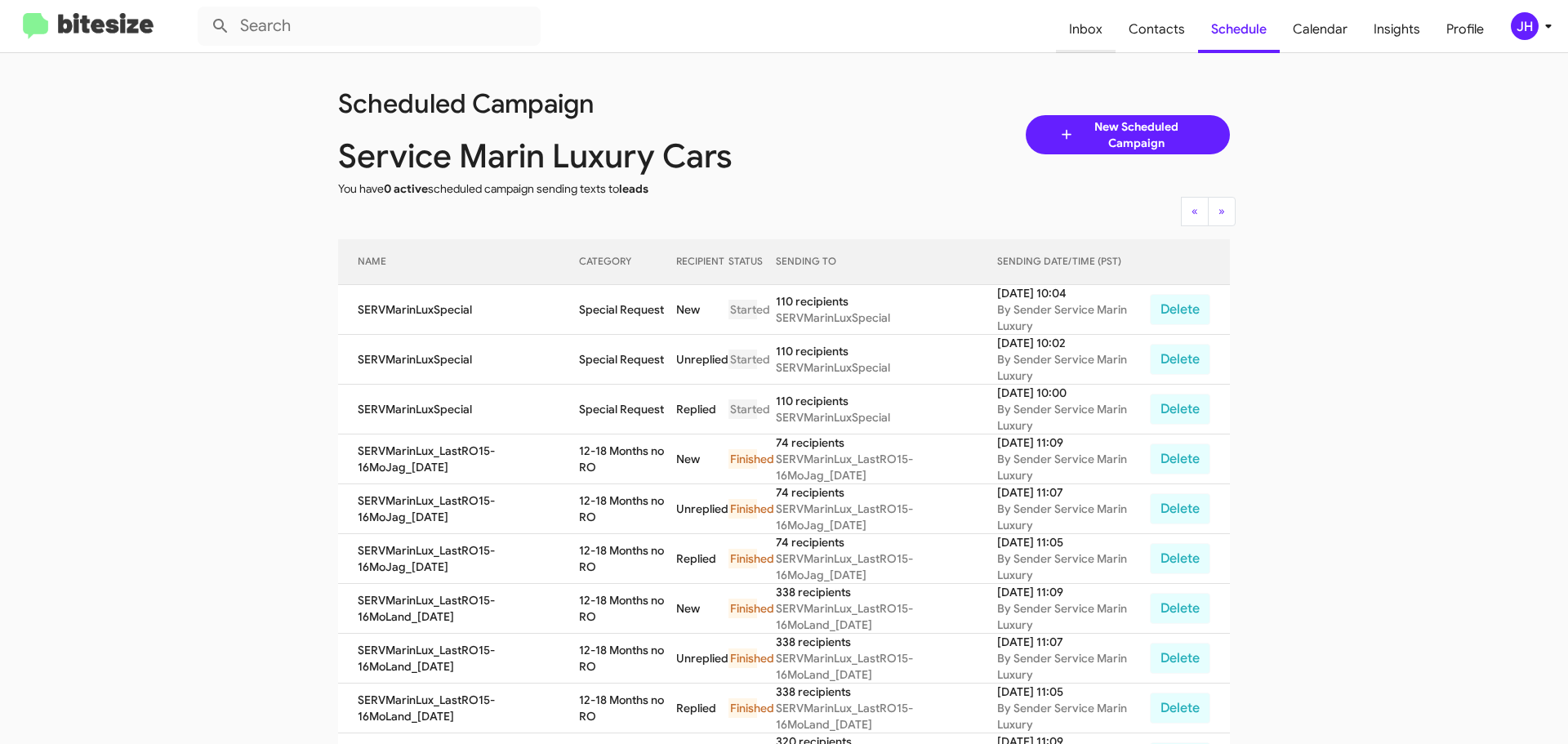
click at [1077, 28] on span "Inbox" at bounding box center [1086, 30] width 59 height 47
